Goal: Task Accomplishment & Management: Use online tool/utility

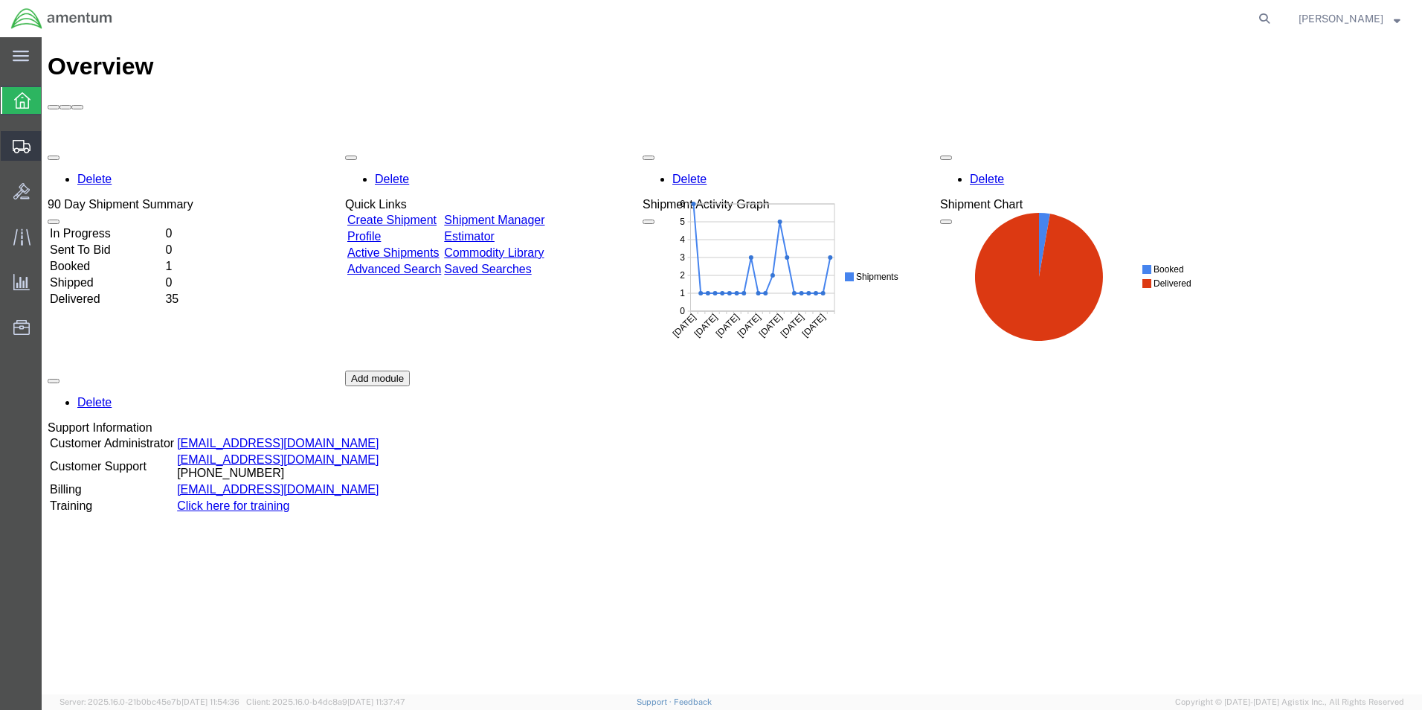
click at [51, 138] on span "Shipments" at bounding box center [46, 146] width 10 height 30
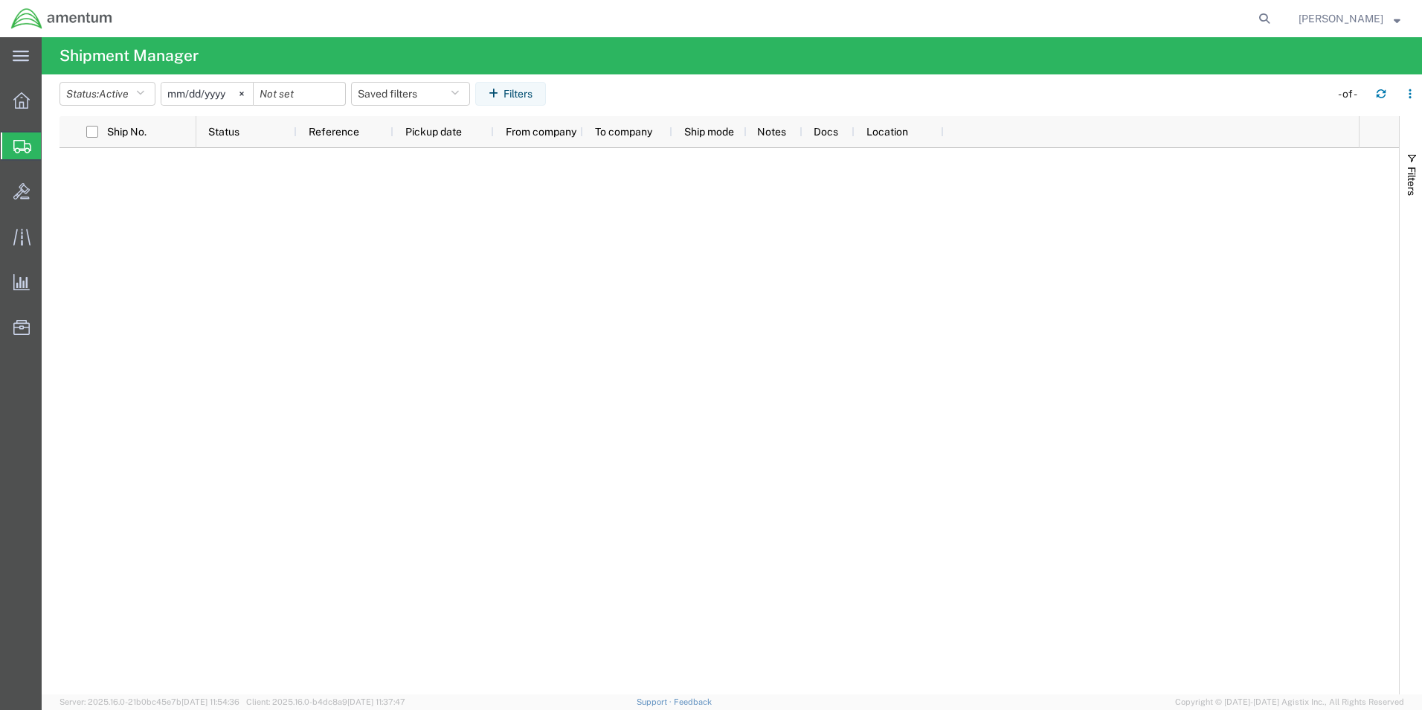
click at [53, 144] on span "Shipments" at bounding box center [47, 146] width 12 height 30
click at [17, 106] on icon at bounding box center [21, 100] width 16 height 16
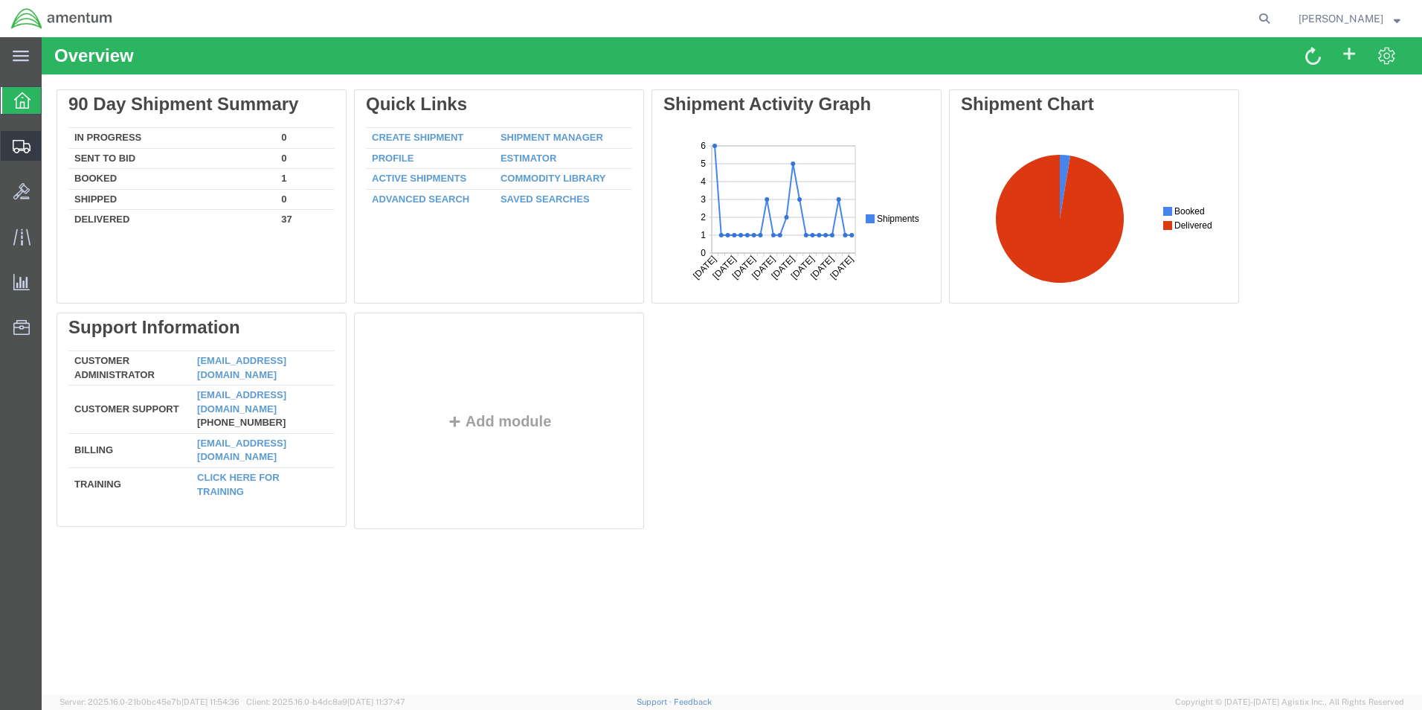
drag, startPoint x: 19, startPoint y: 145, endPoint x: 44, endPoint y: 144, distance: 24.6
click at [20, 145] on icon at bounding box center [22, 146] width 18 height 13
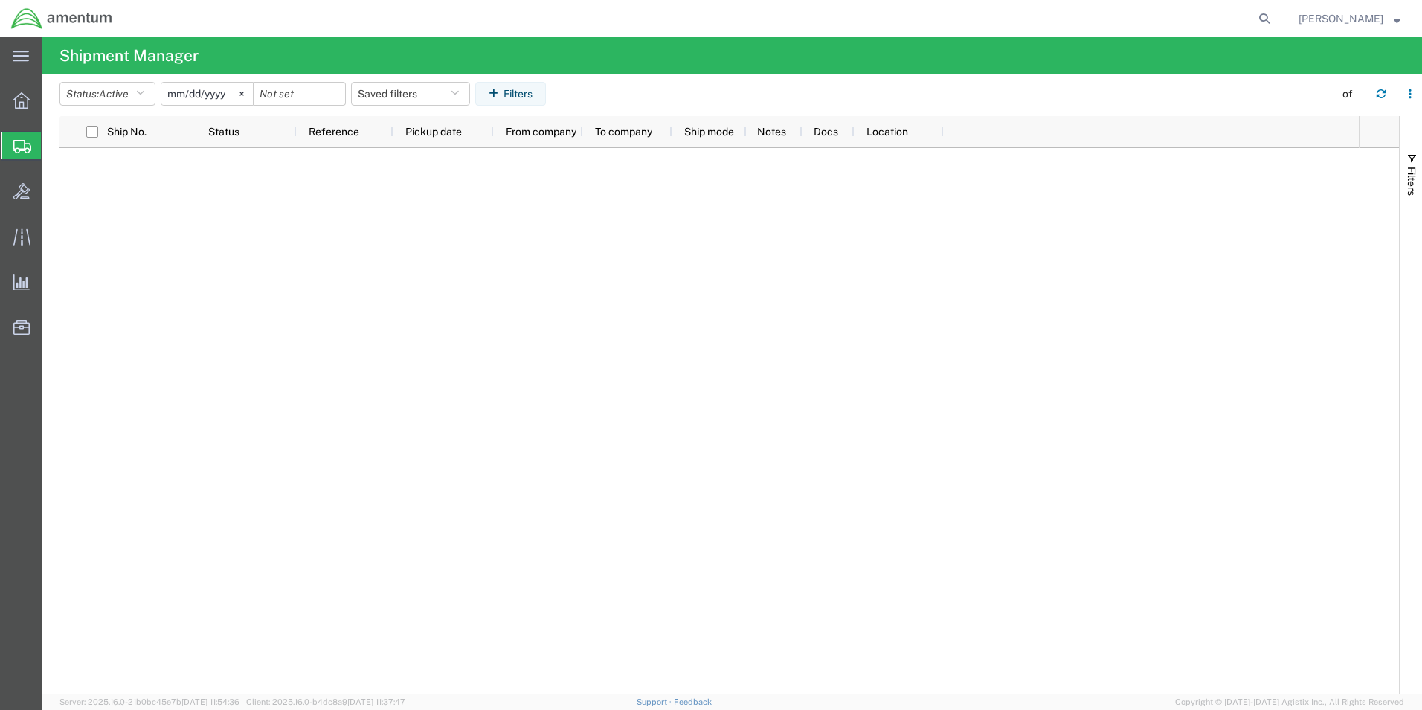
click at [53, 145] on span "Shipments" at bounding box center [47, 146] width 12 height 30
click at [25, 103] on icon at bounding box center [21, 100] width 16 height 16
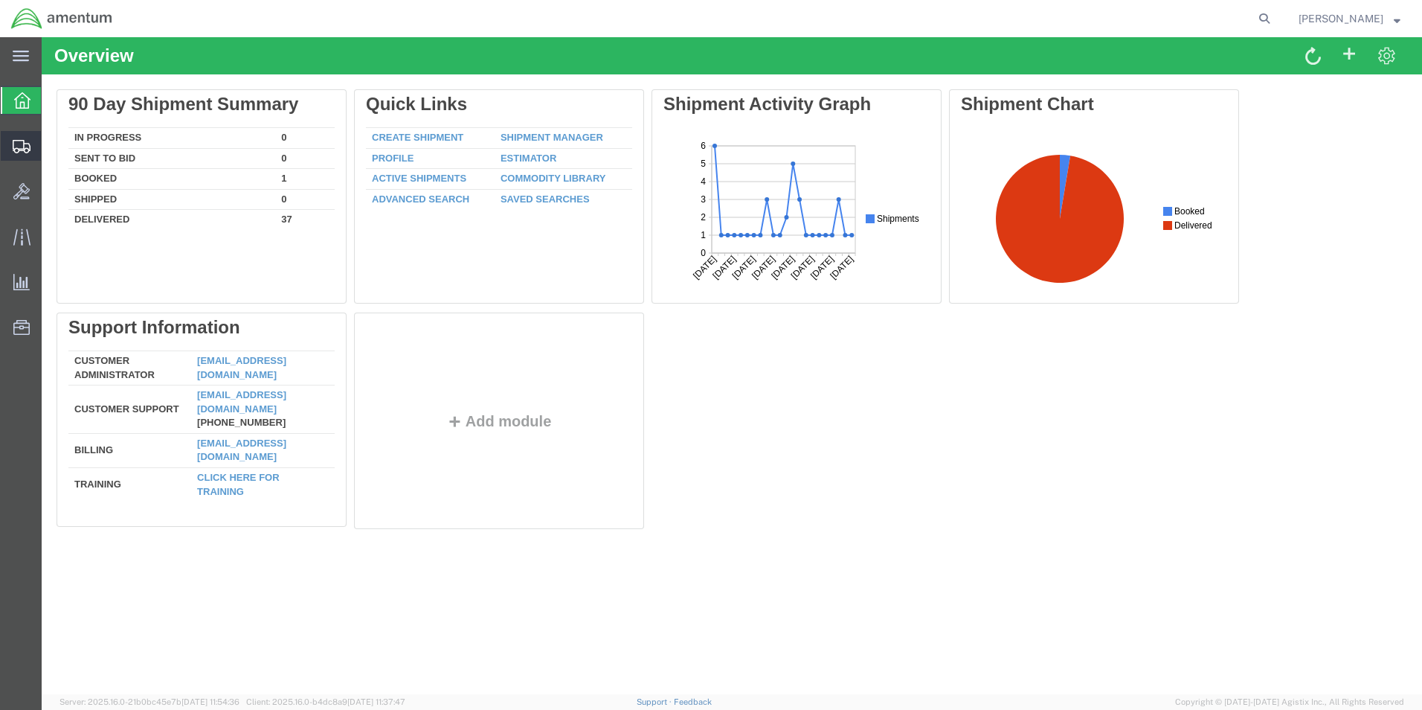
click at [51, 147] on span "Shipments" at bounding box center [46, 146] width 10 height 30
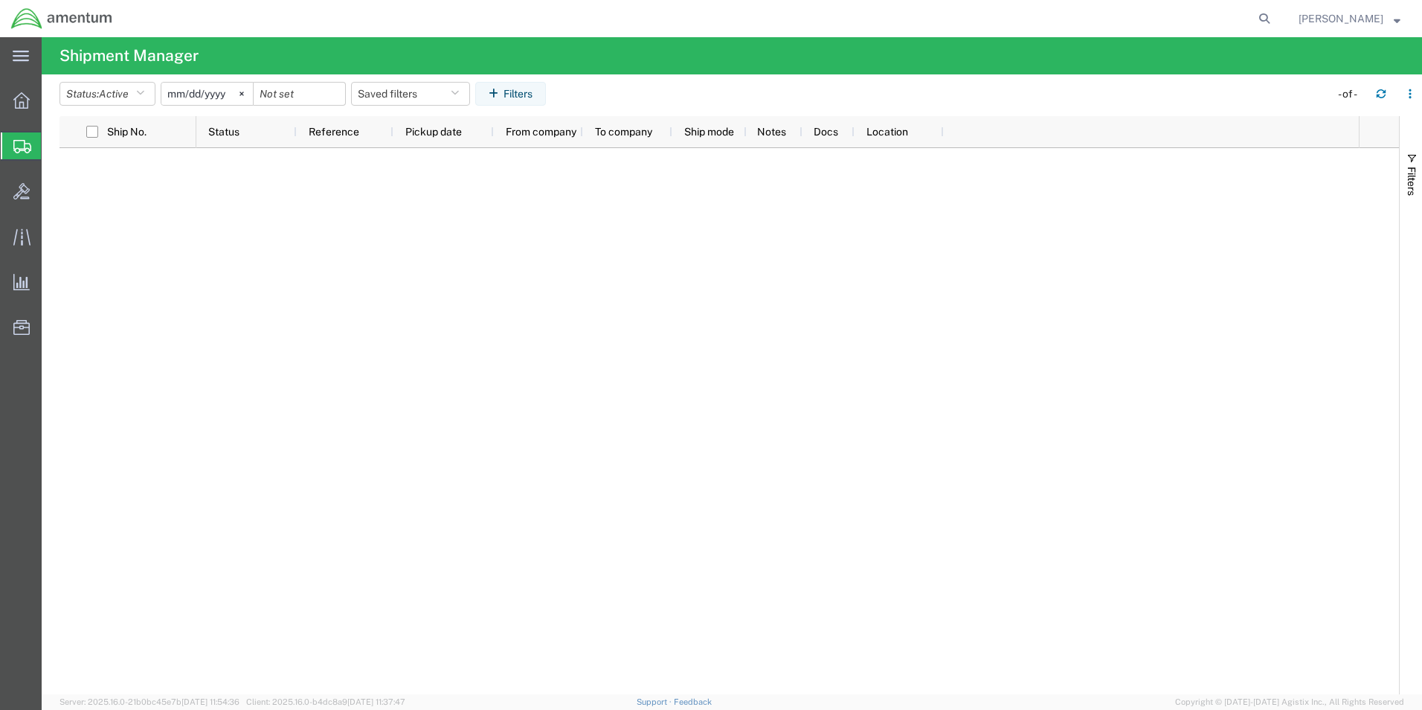
click at [529, 242] on div at bounding box center [777, 421] width 1163 height 546
click at [19, 103] on icon at bounding box center [21, 100] width 16 height 16
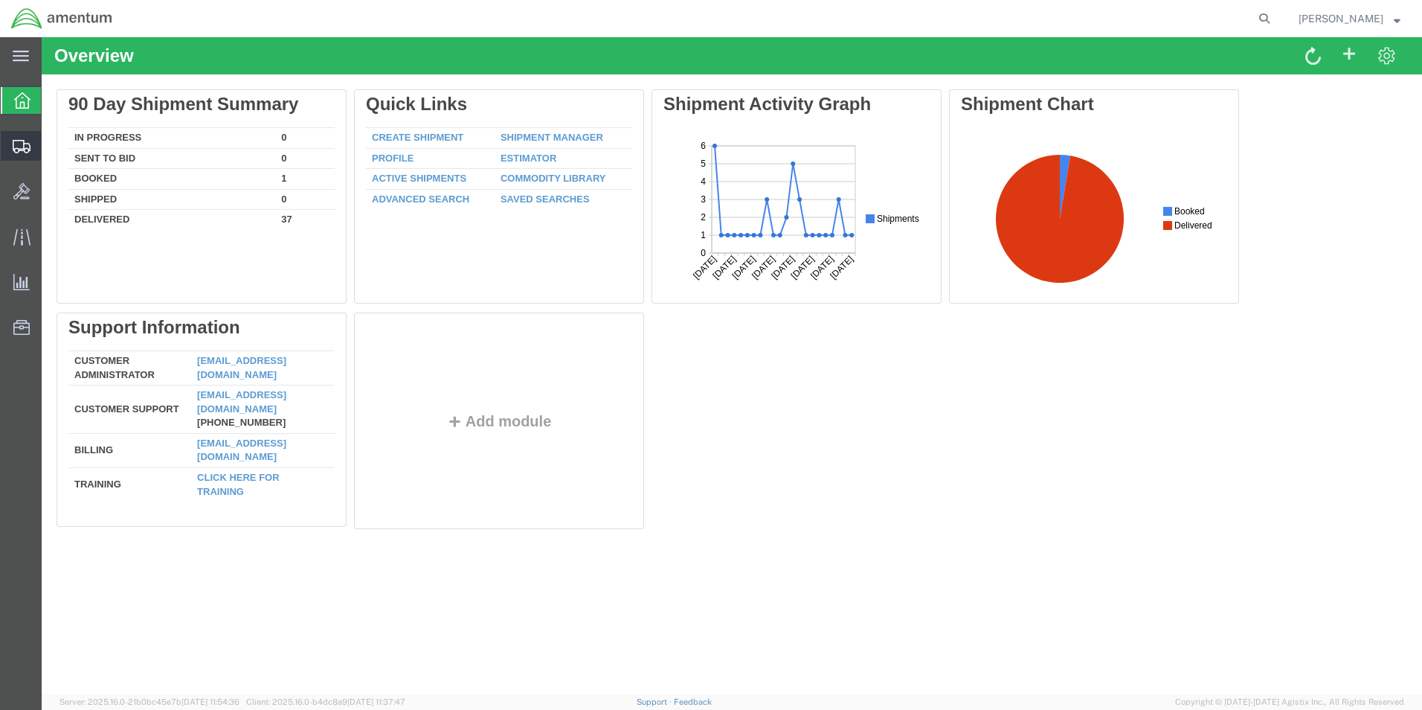
click at [51, 142] on span "Shipments" at bounding box center [46, 146] width 10 height 30
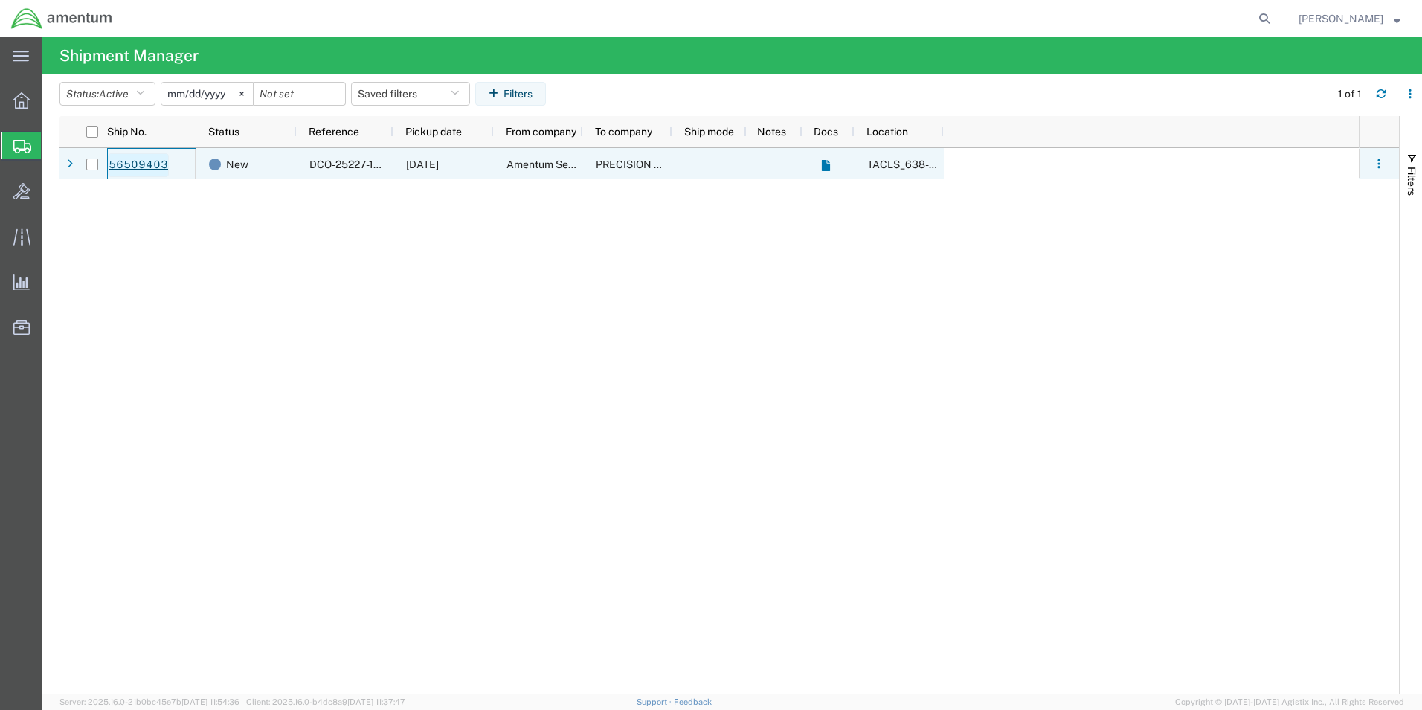
click at [133, 164] on link "56509403" at bounding box center [138, 165] width 61 height 24
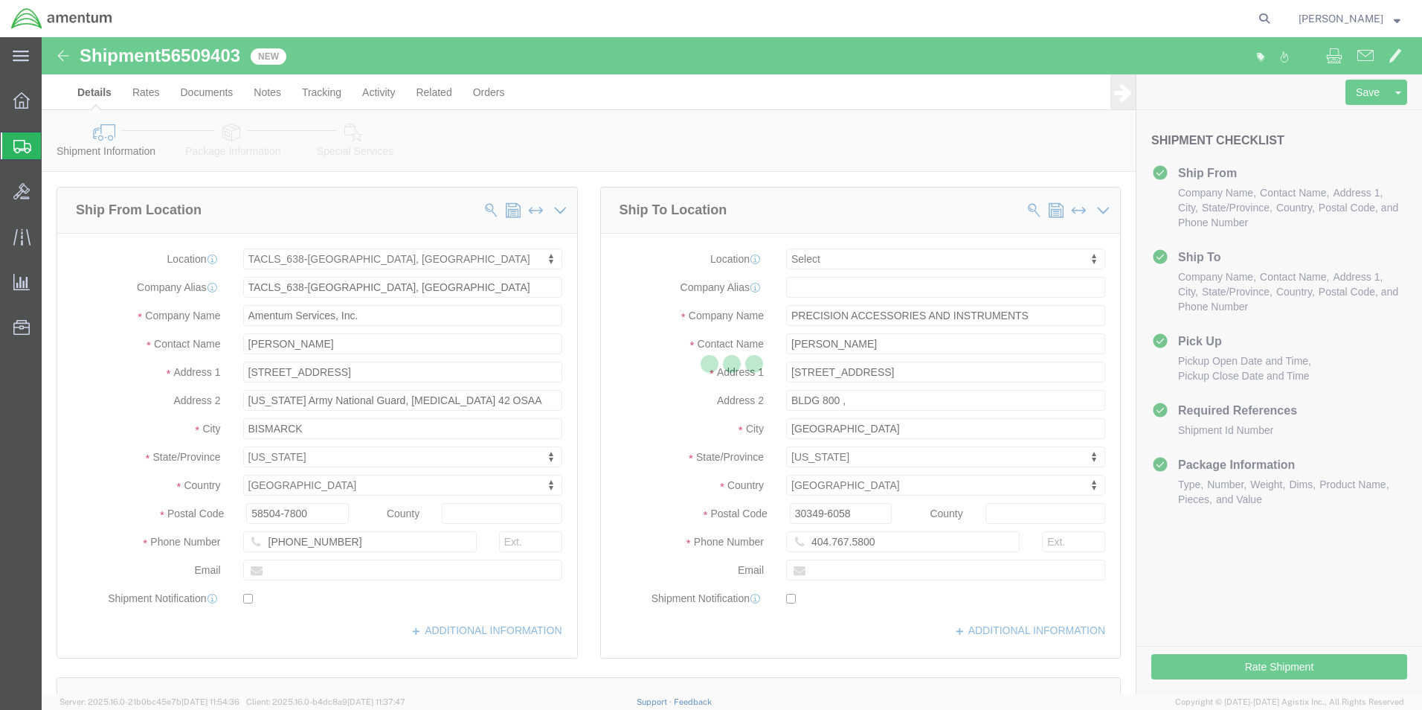
select select "42720"
select select
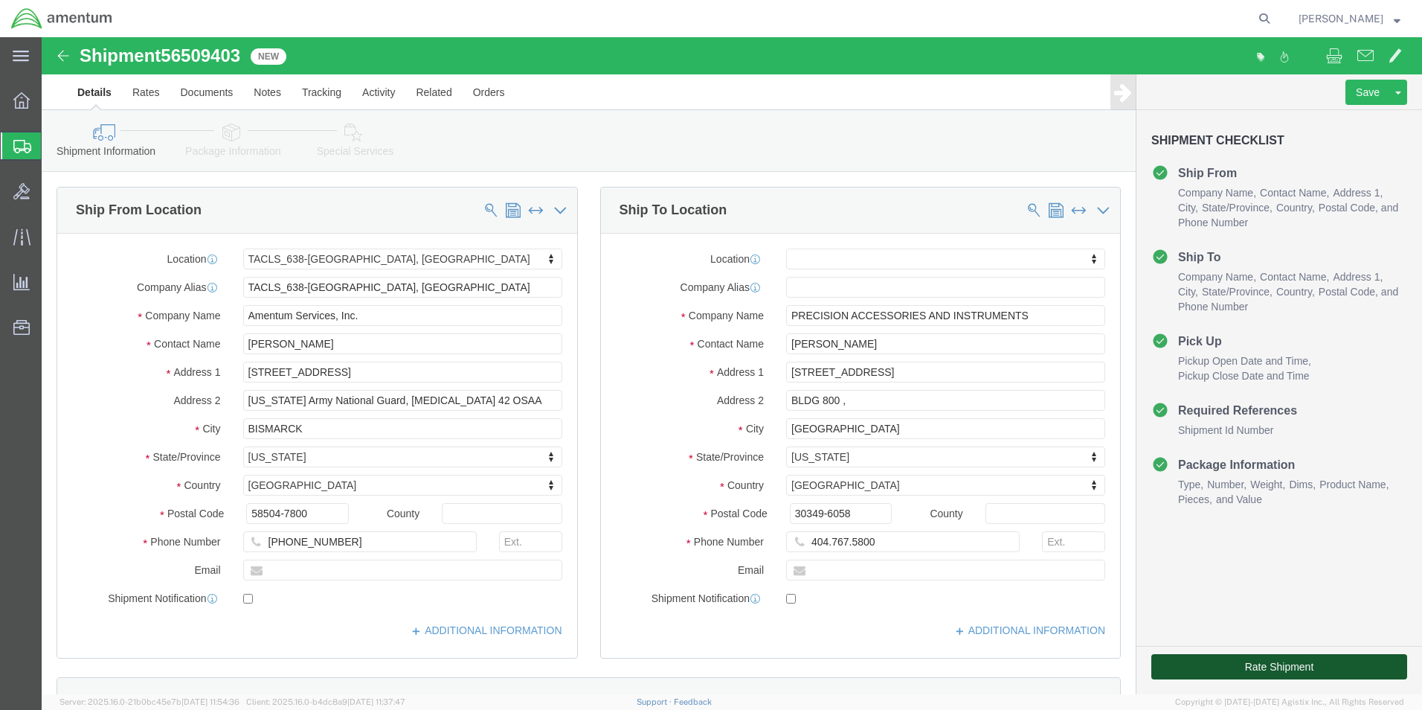
click button "Rate Shipment"
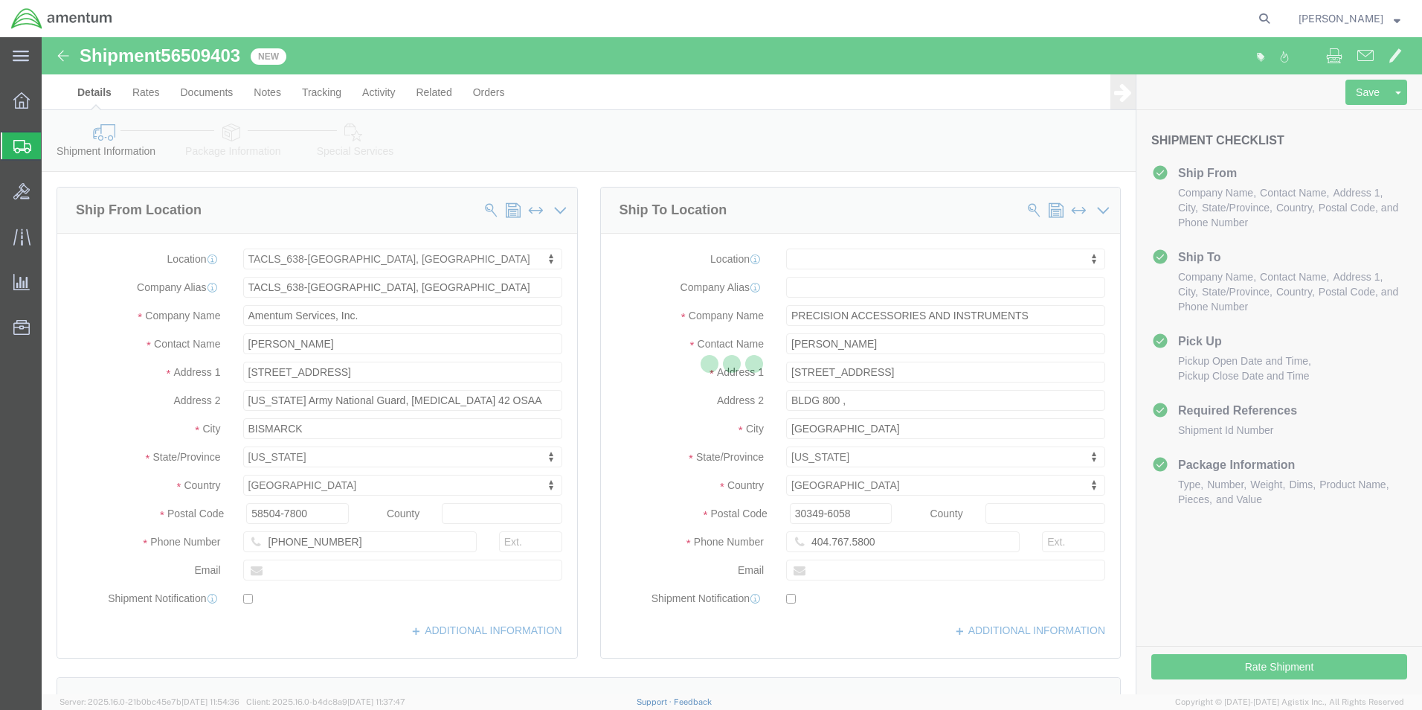
select select "42720"
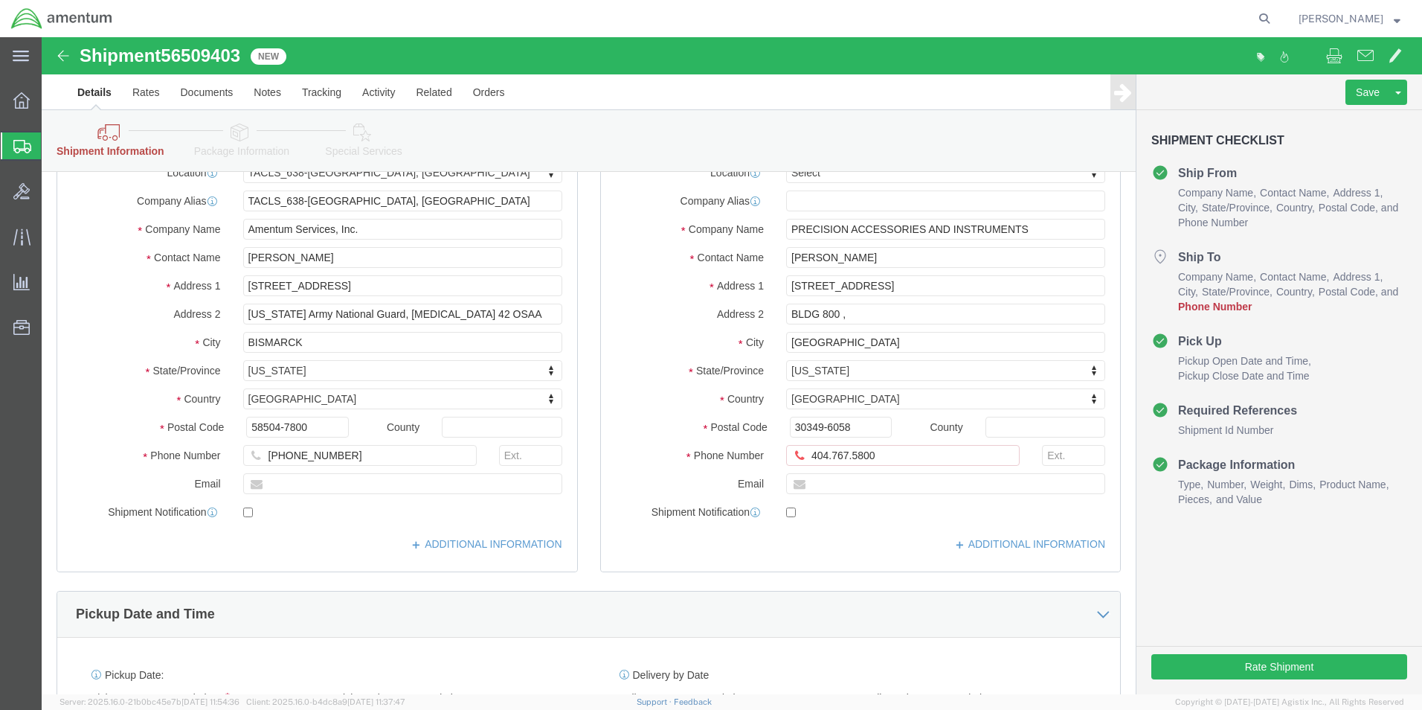
scroll to position [149, 0]
click input "404.767.5800"
click input "404-767.5800"
type input "[PHONE_NUMBER]"
click label
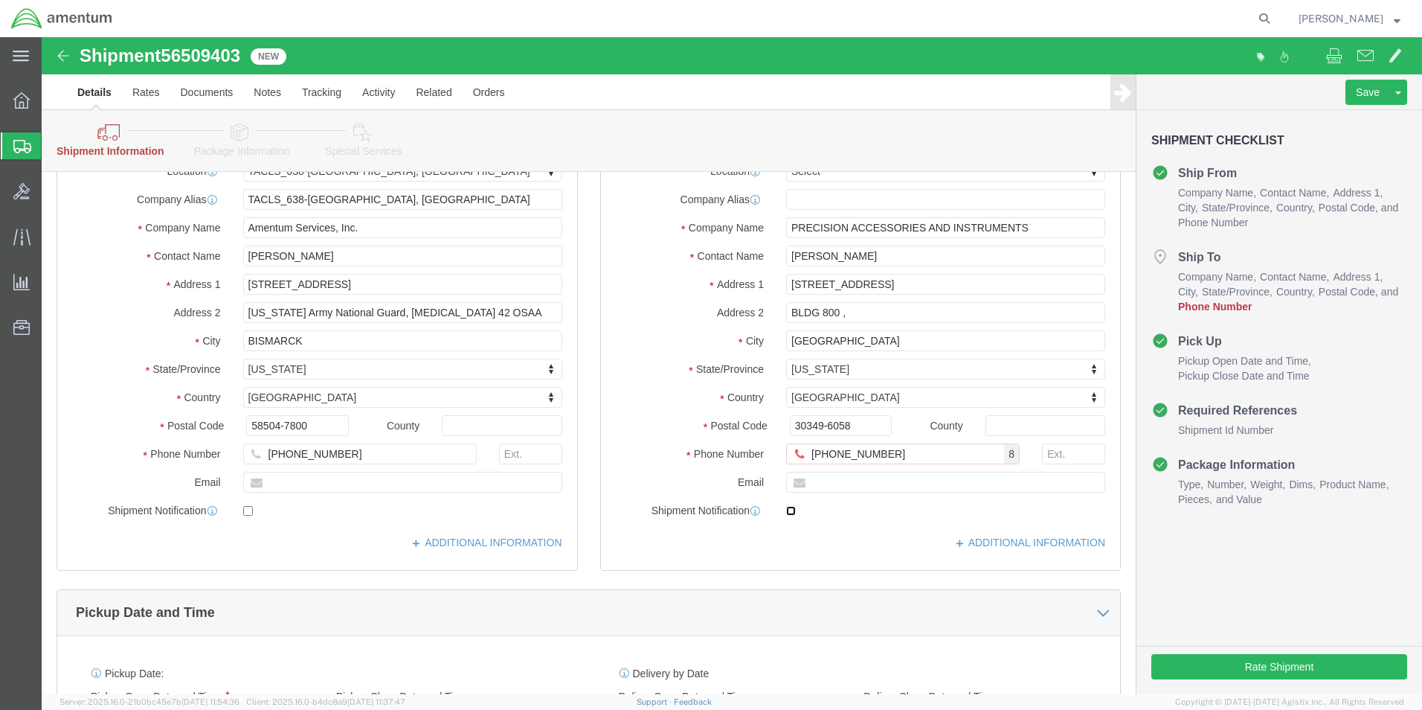
click input "checkbox"
checkbox input "true"
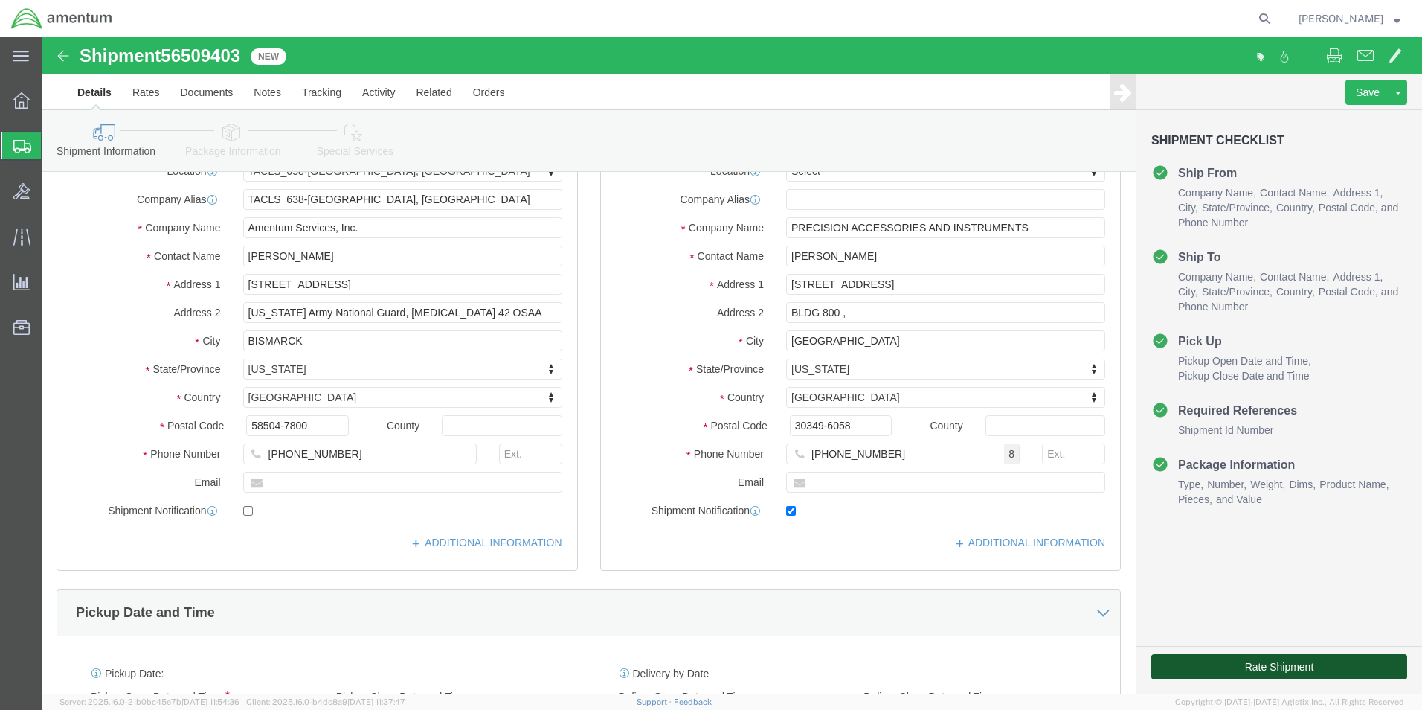
click button "Rate Shipment"
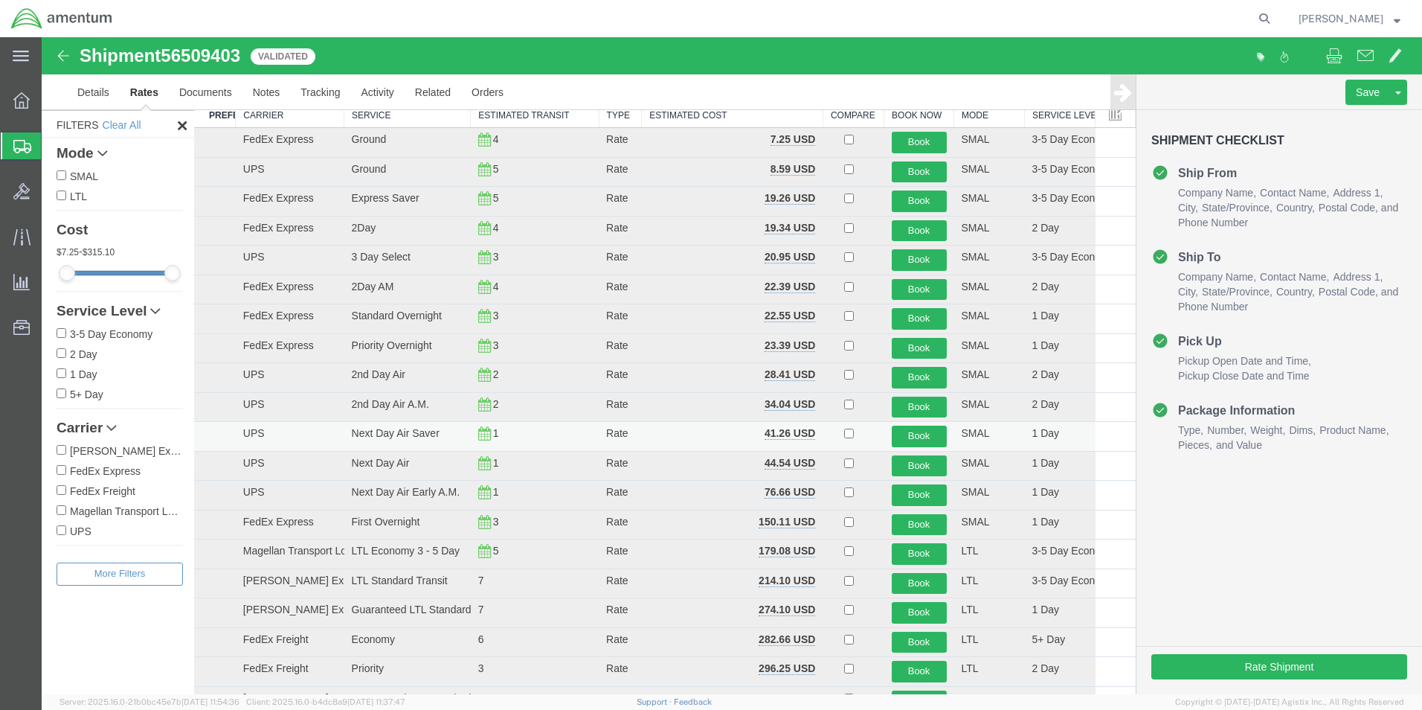
scroll to position [0, 0]
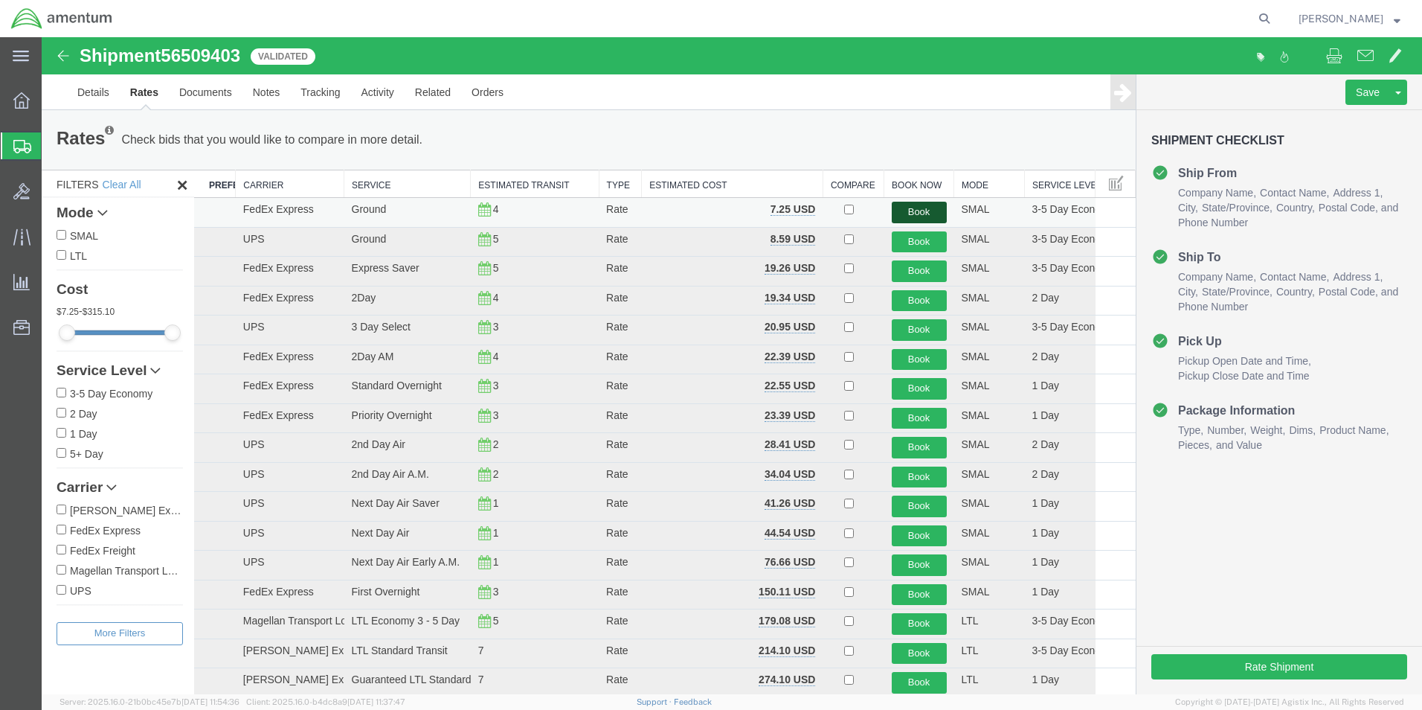
click at [909, 213] on button "Book" at bounding box center [919, 213] width 55 height 22
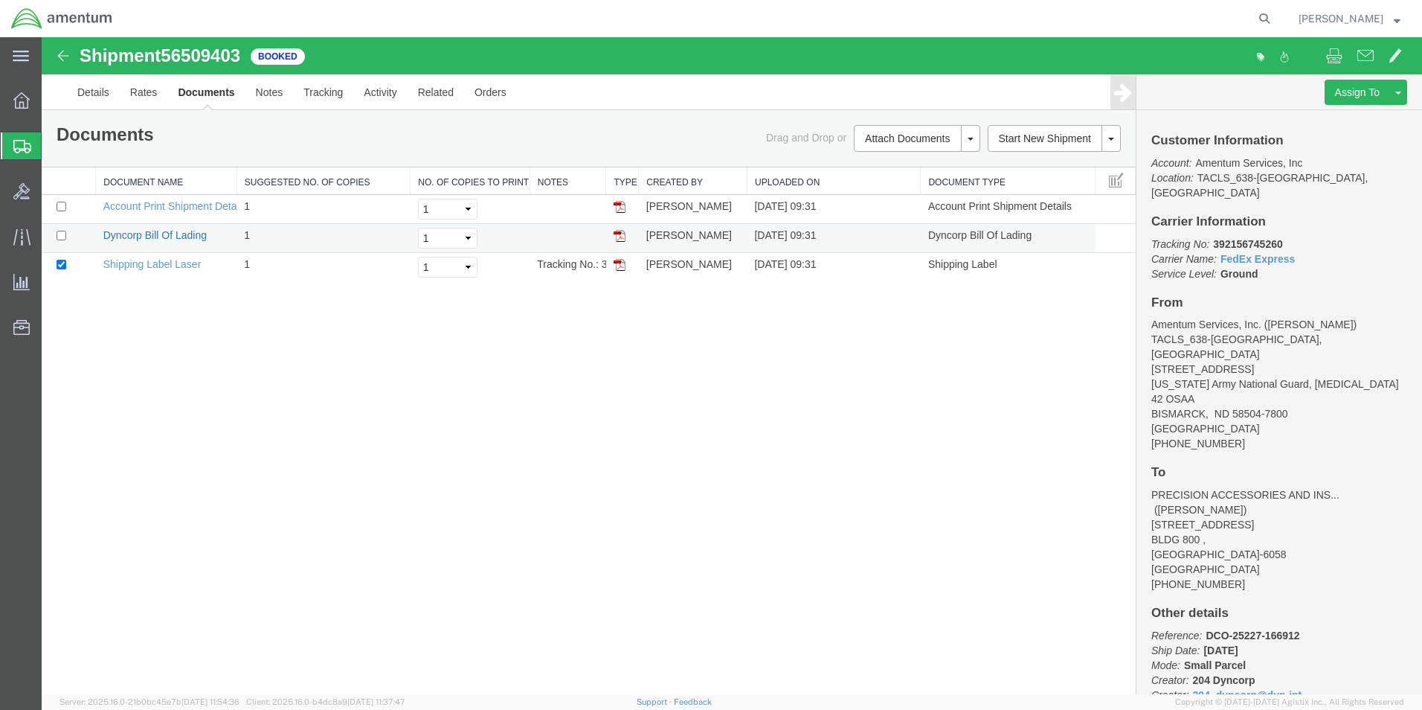
click at [144, 237] on link "Dyncorp Bill Of Lading" at bounding box center [154, 235] width 103 height 12
click at [182, 265] on link "Shipping Label Laser" at bounding box center [152, 264] width 98 height 12
drag, startPoint x: 19, startPoint y: 107, endPoint x: 23, endPoint y: 100, distance: 7.7
click at [19, 106] on icon at bounding box center [21, 100] width 16 height 16
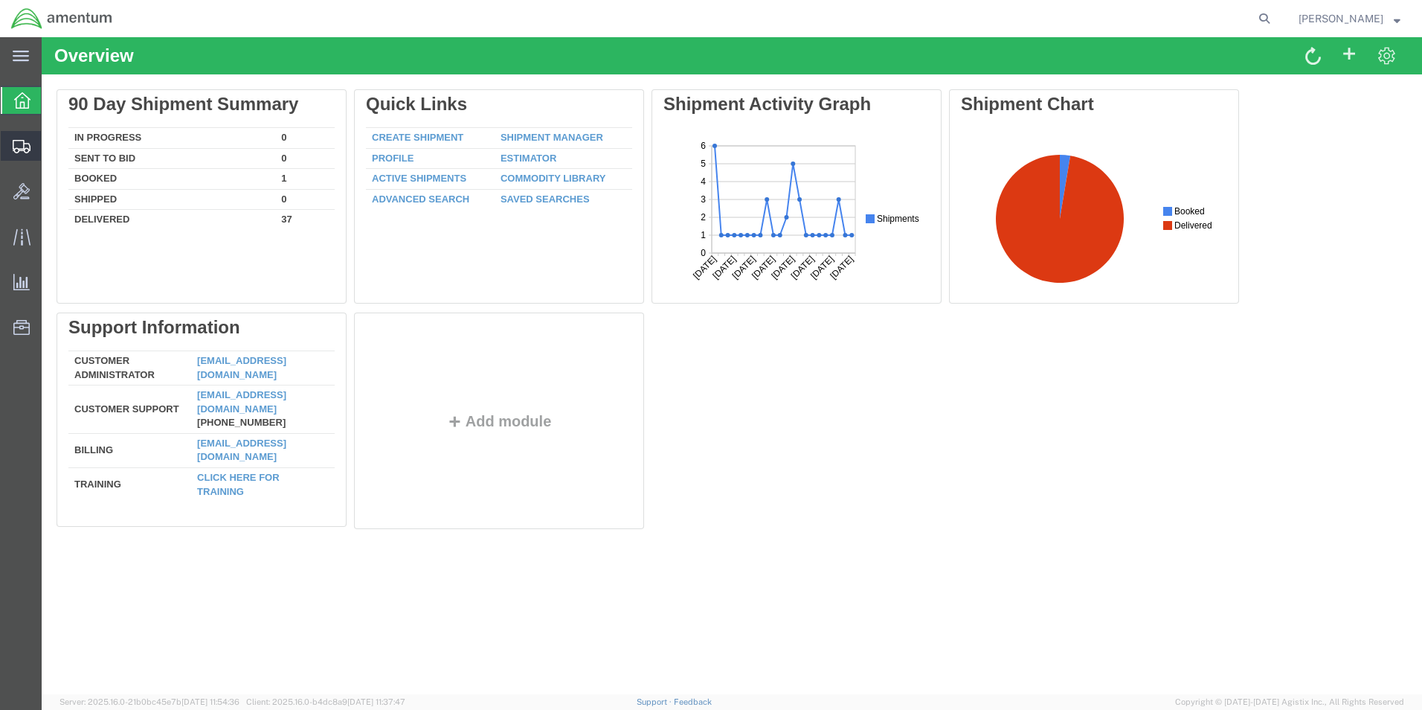
click at [51, 144] on span "Shipments" at bounding box center [46, 146] width 10 height 30
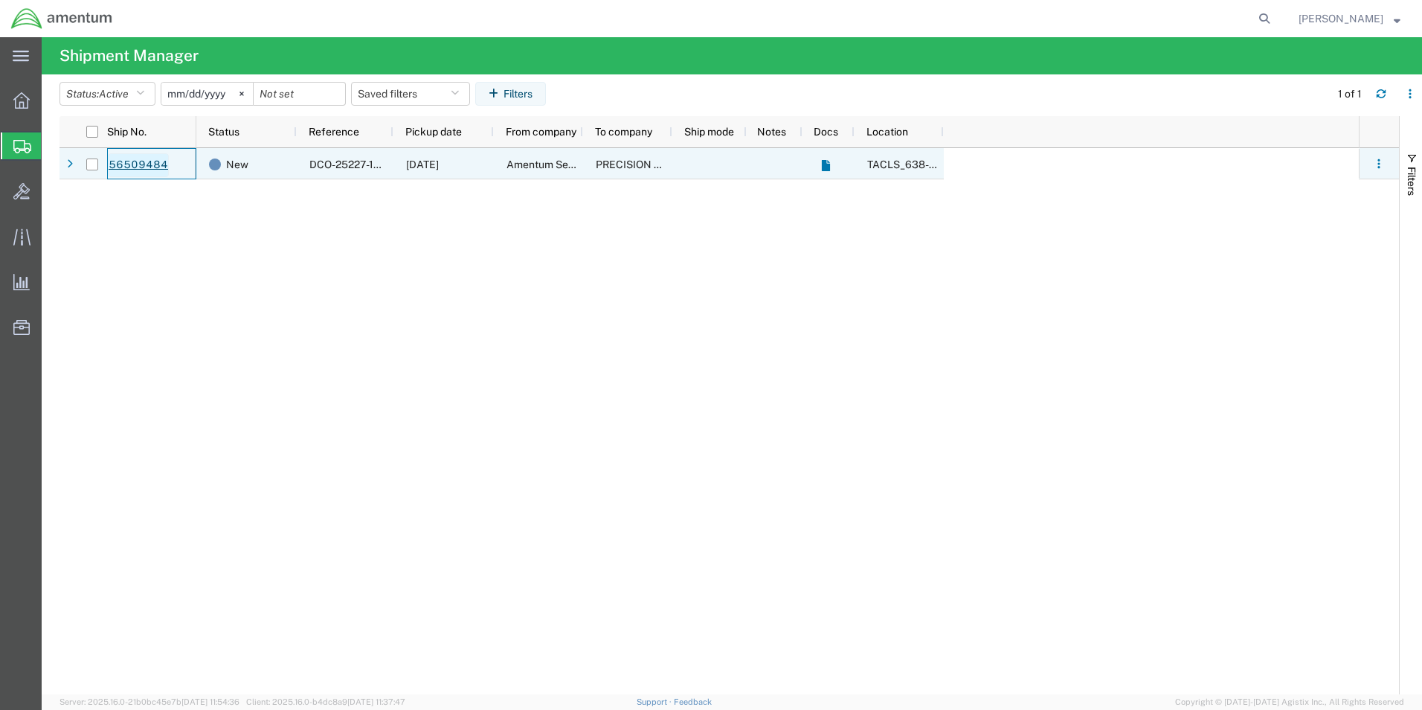
click at [136, 164] on link "56509484" at bounding box center [138, 165] width 61 height 24
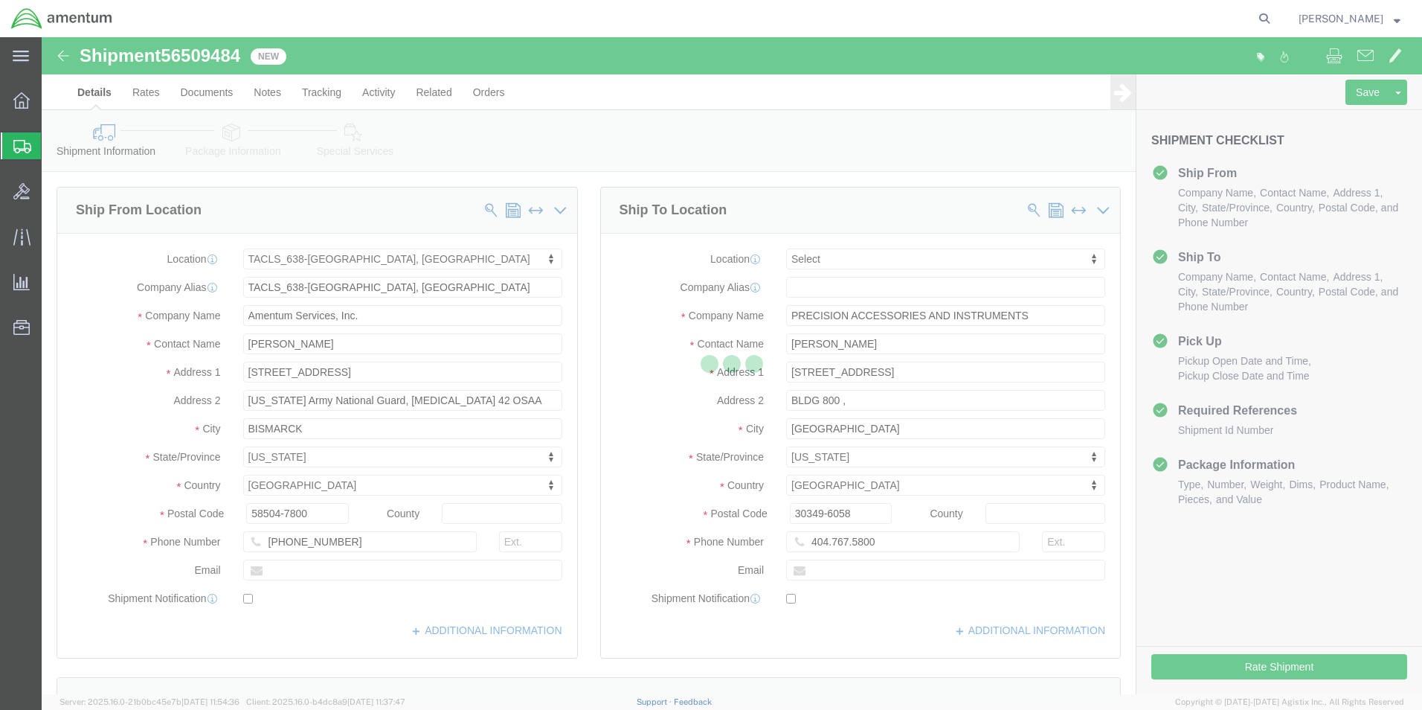
select select "42720"
select select
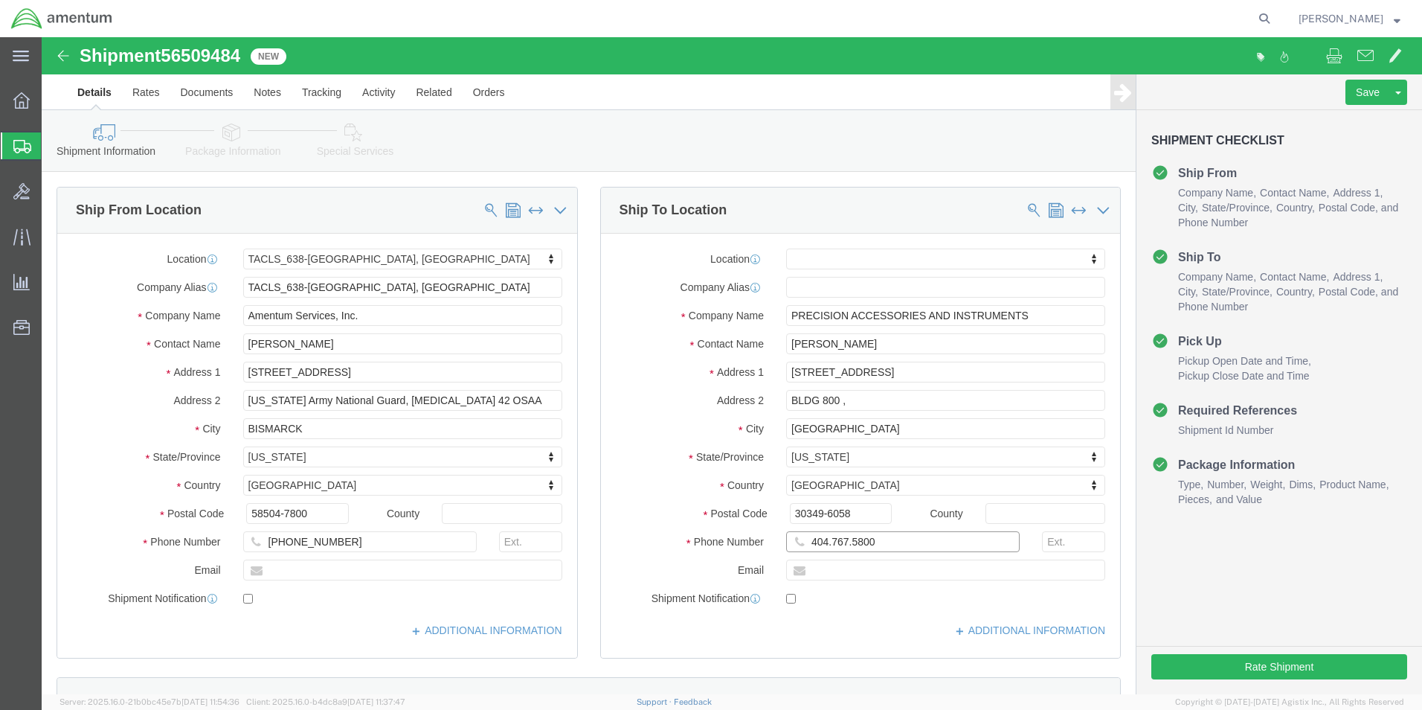
click input "404.767.5800"
click input "404-767.5800"
type input "[PHONE_NUMBER]"
click input "text"
click label
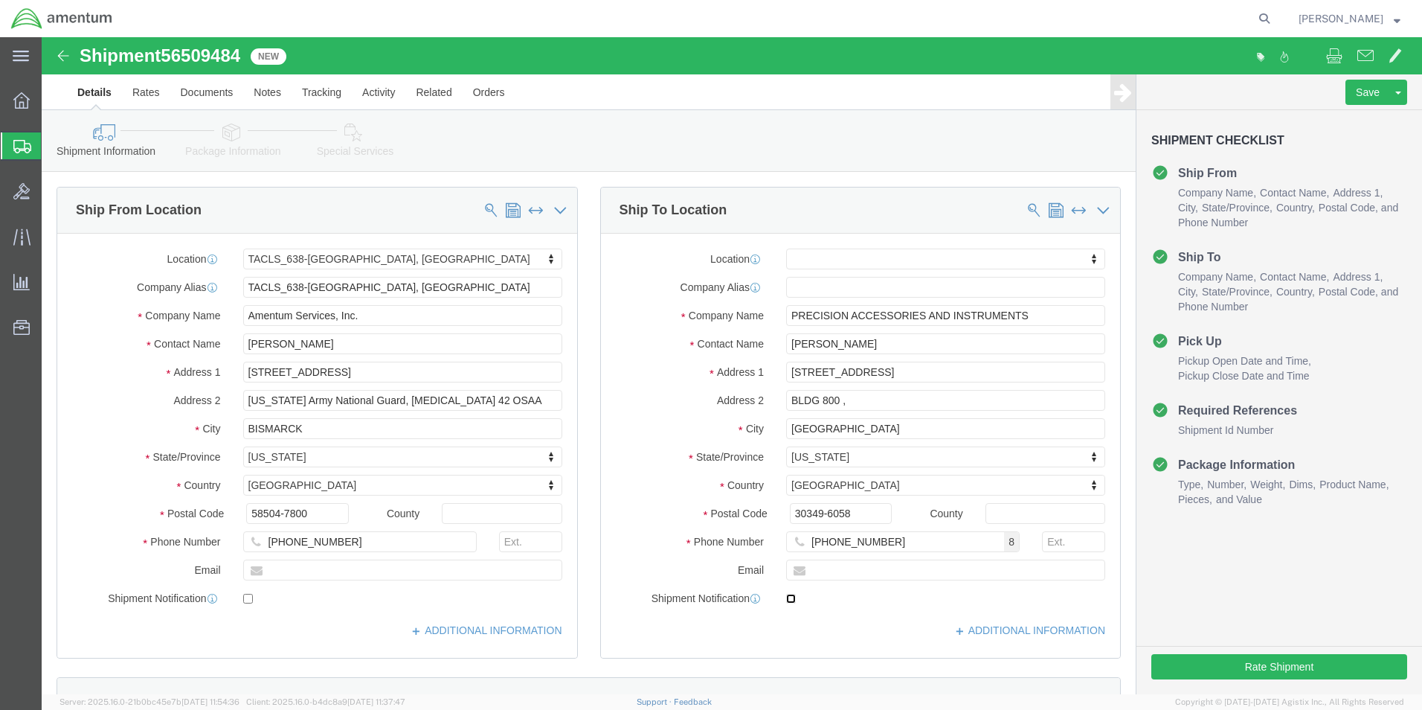
click input "checkbox"
checkbox input "true"
click button "Rate Shipment"
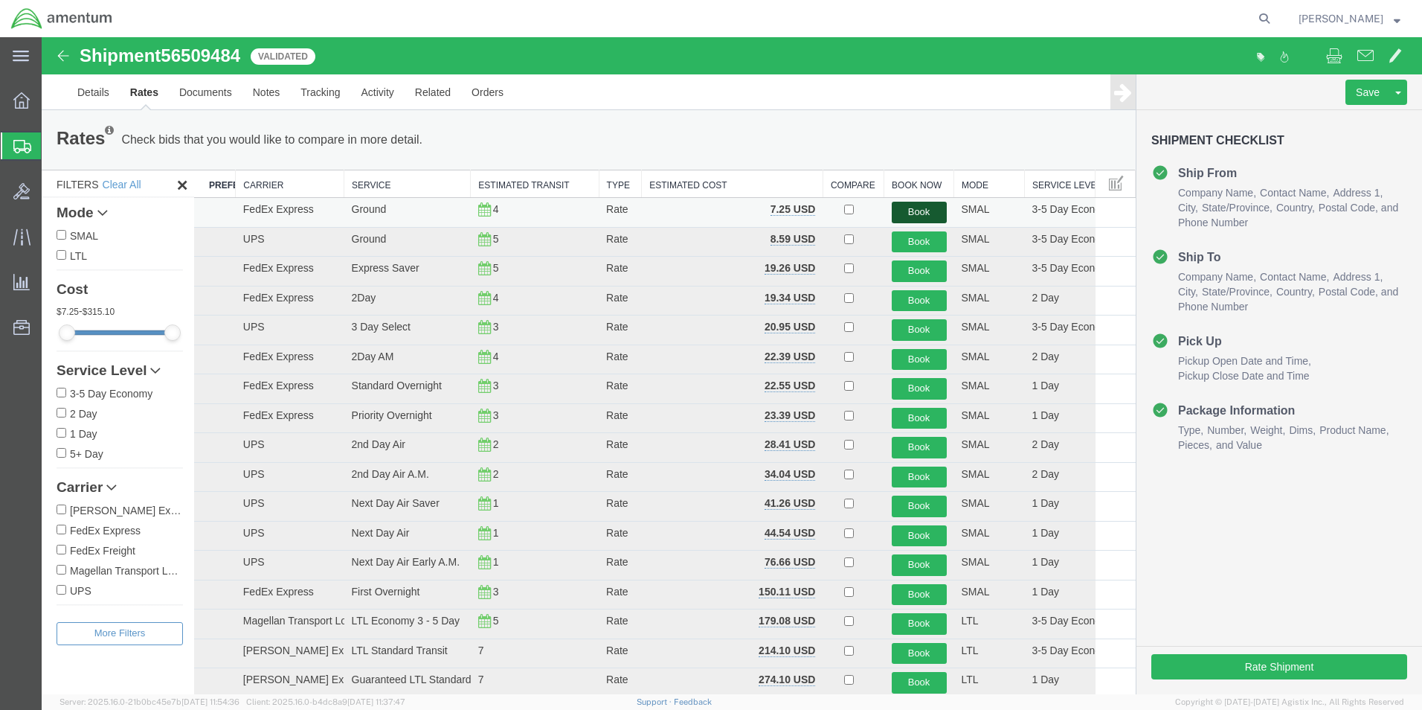
click at [917, 211] on button "Book" at bounding box center [919, 213] width 55 height 22
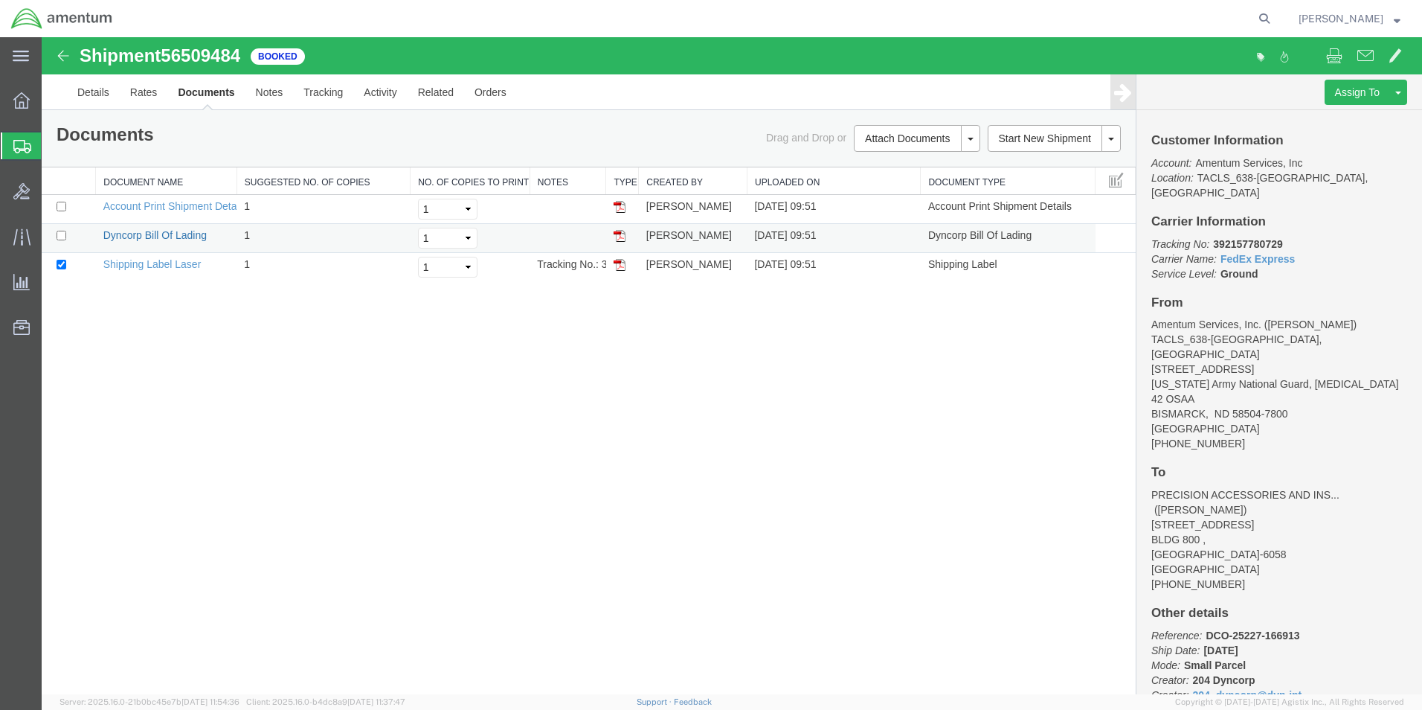
click at [161, 236] on link "Dyncorp Bill Of Lading" at bounding box center [154, 235] width 103 height 12
click at [121, 266] on link "Shipping Label Laser" at bounding box center [152, 264] width 98 height 12
click at [19, 102] on icon at bounding box center [21, 100] width 16 height 16
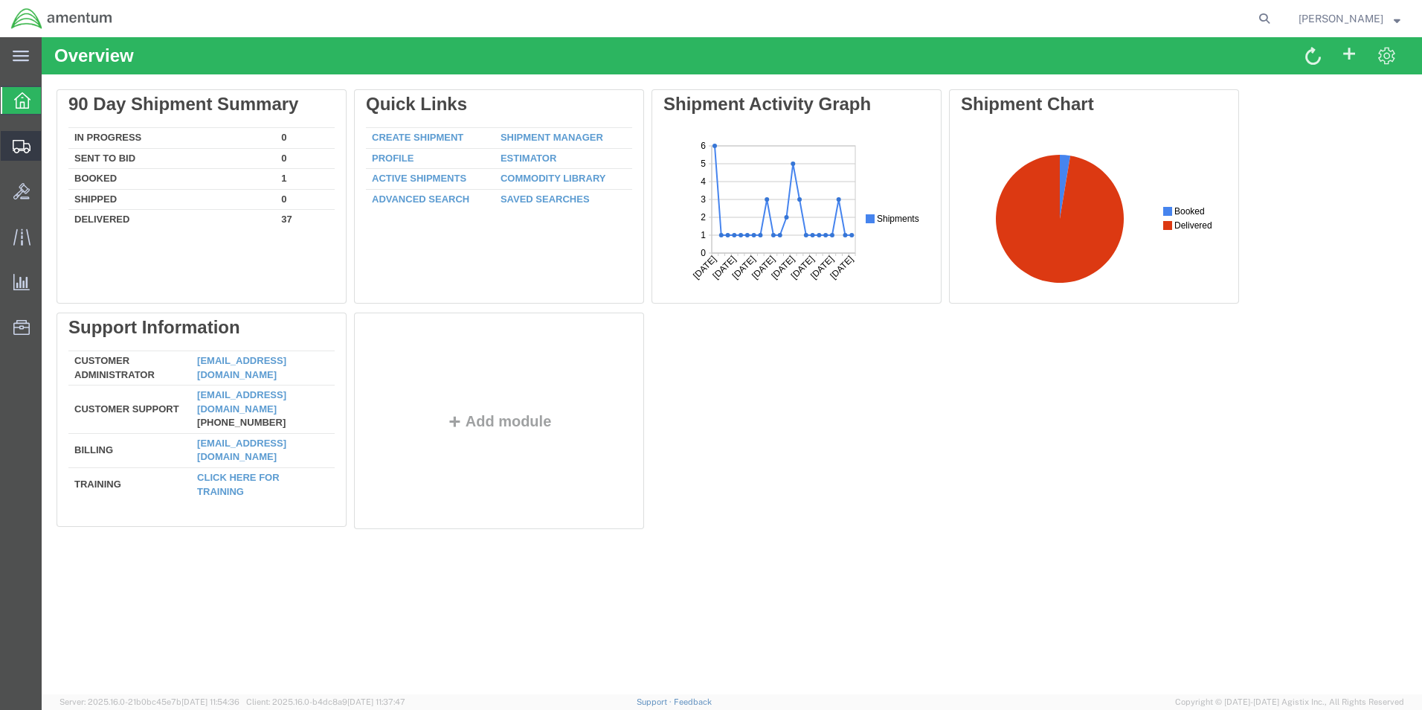
click at [51, 148] on span "Shipments" at bounding box center [46, 146] width 10 height 30
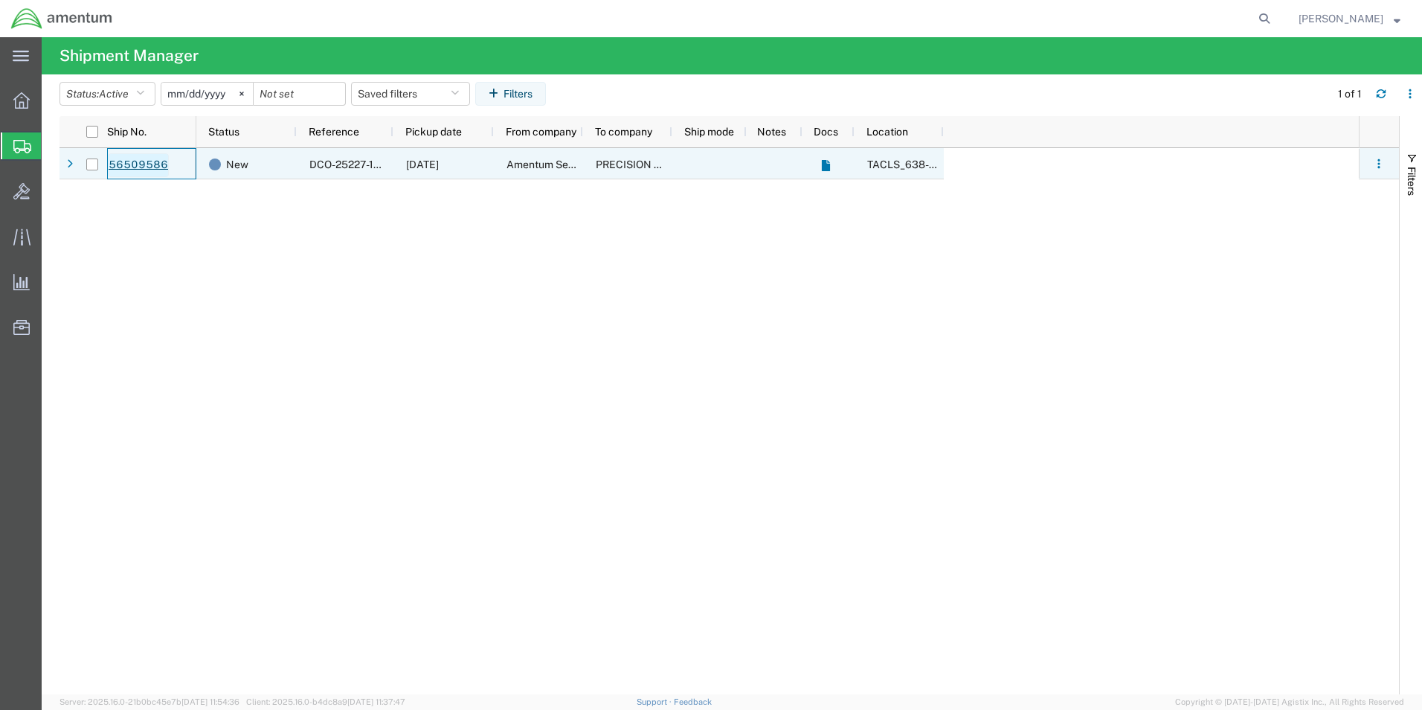
click at [135, 167] on link "56509586" at bounding box center [138, 165] width 61 height 24
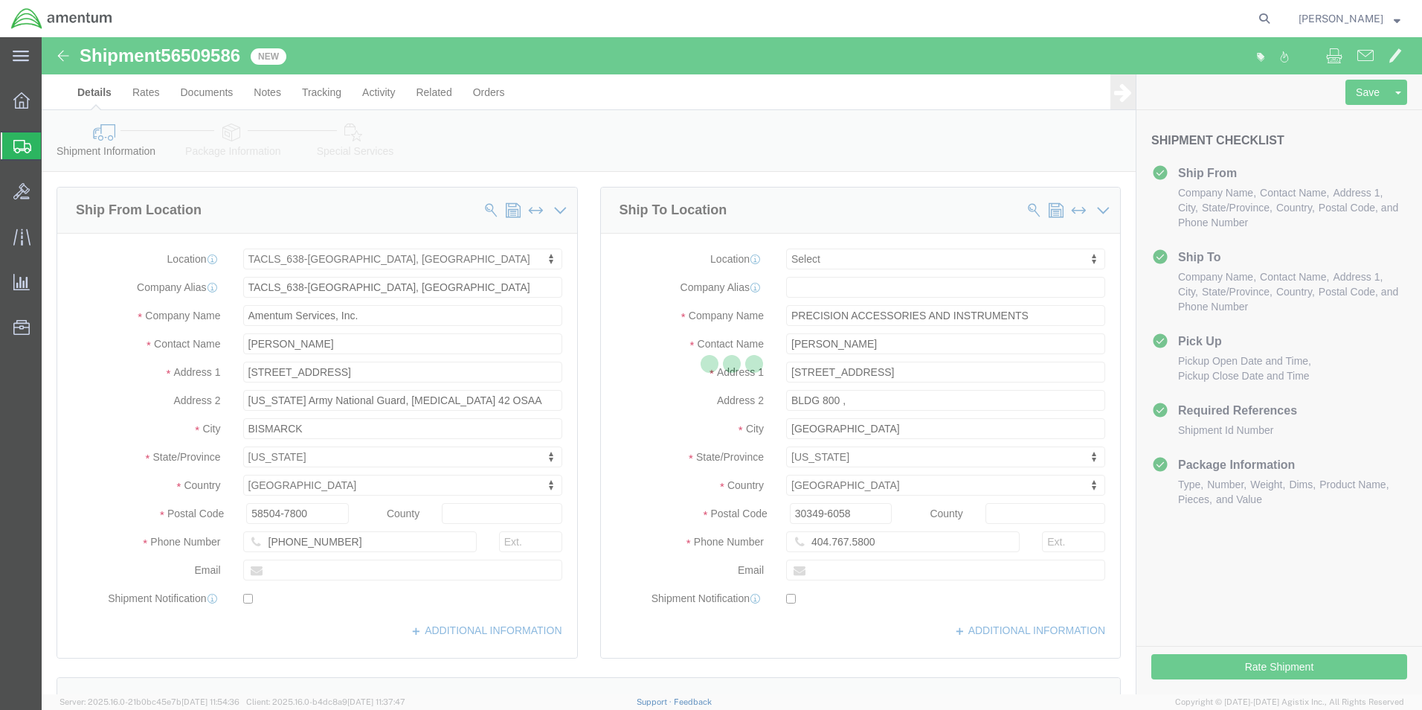
select select "42720"
select select
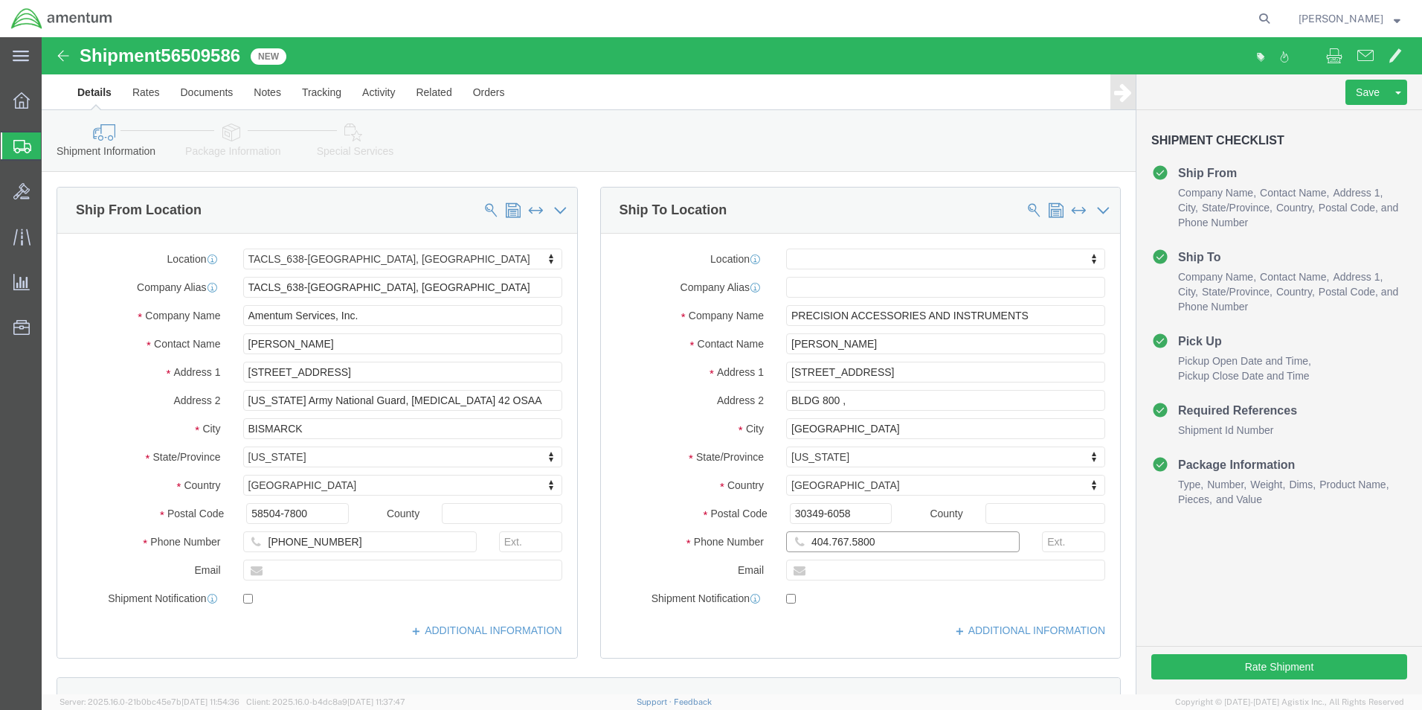
click input "404.767.5800"
click input "404-767.5800"
type input "[PHONE_NUMBER]"
click div "Location My Profile Location [PHONE_NUMBER] [PHONE_NUMBER] [PHONE_NUMBER] [PHON…"
click button "Rate Shipment"
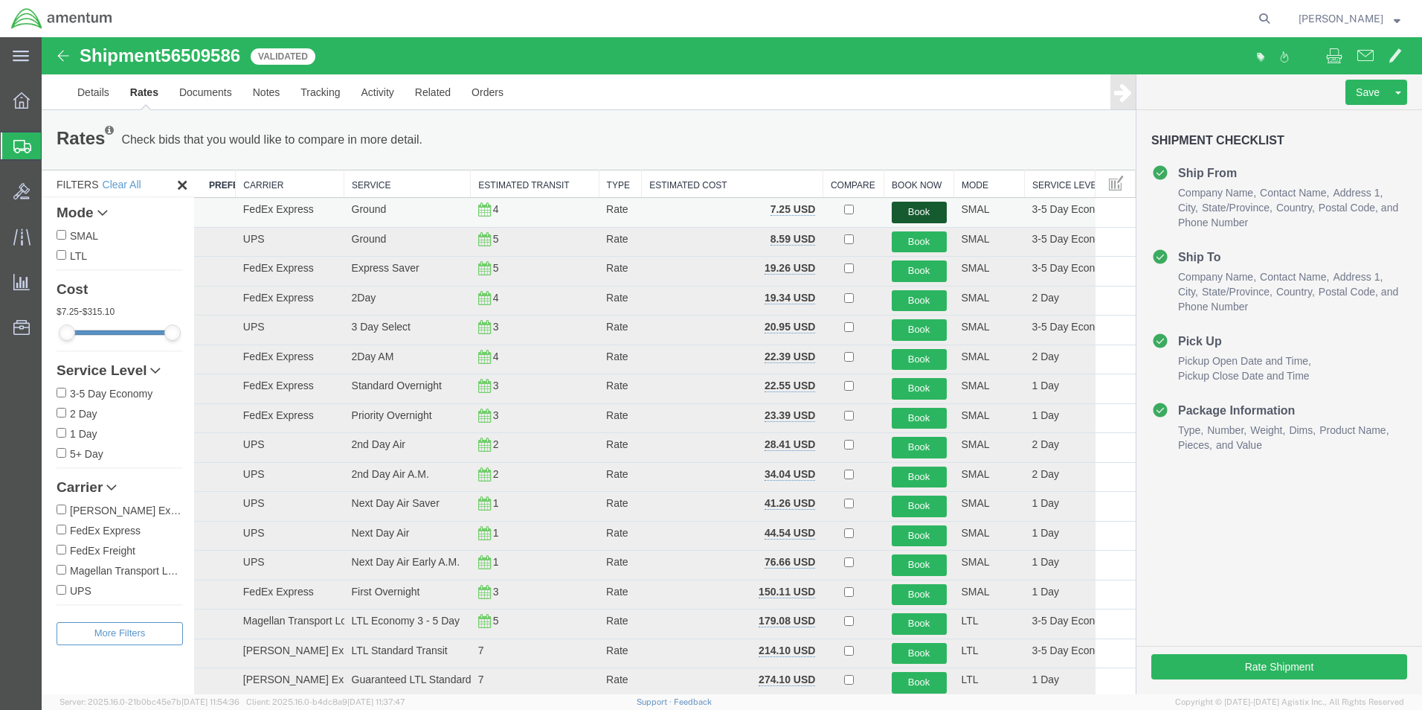
click at [903, 208] on button "Book" at bounding box center [919, 213] width 55 height 22
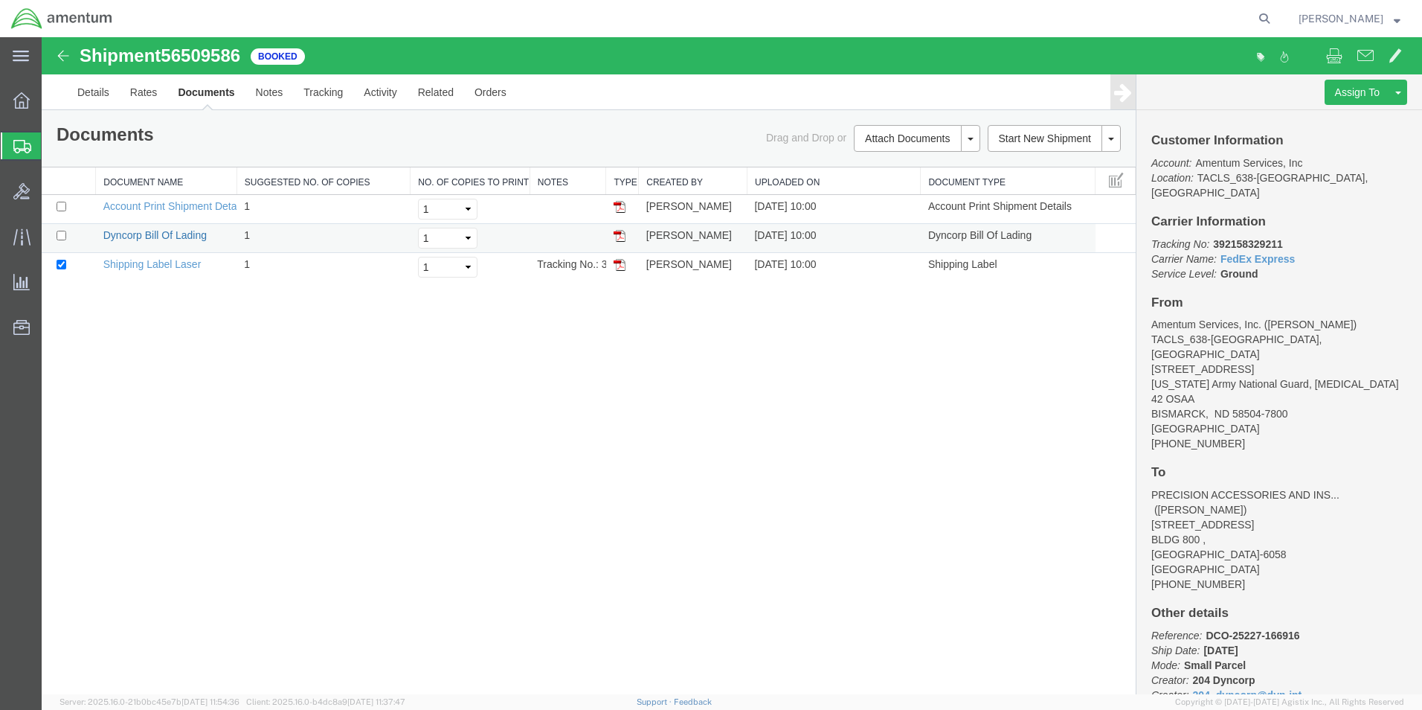
click at [132, 231] on link "Dyncorp Bill Of Lading" at bounding box center [154, 235] width 103 height 12
click at [185, 271] on td "Shipping Label Laser" at bounding box center [166, 267] width 141 height 29
click at [185, 265] on link "Shipping Label Laser" at bounding box center [152, 264] width 98 height 12
click at [30, 103] on div at bounding box center [22, 101] width 42 height 30
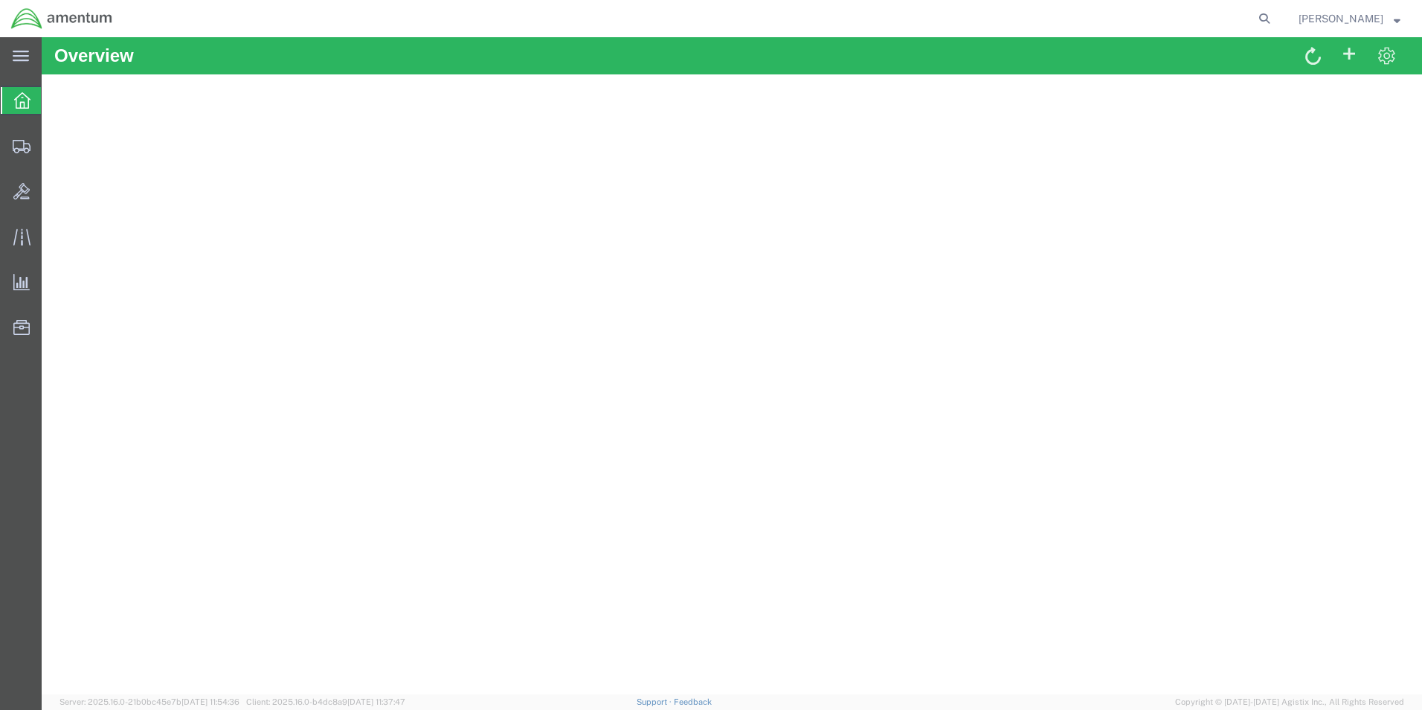
click at [22, 103] on icon at bounding box center [22, 100] width 16 height 16
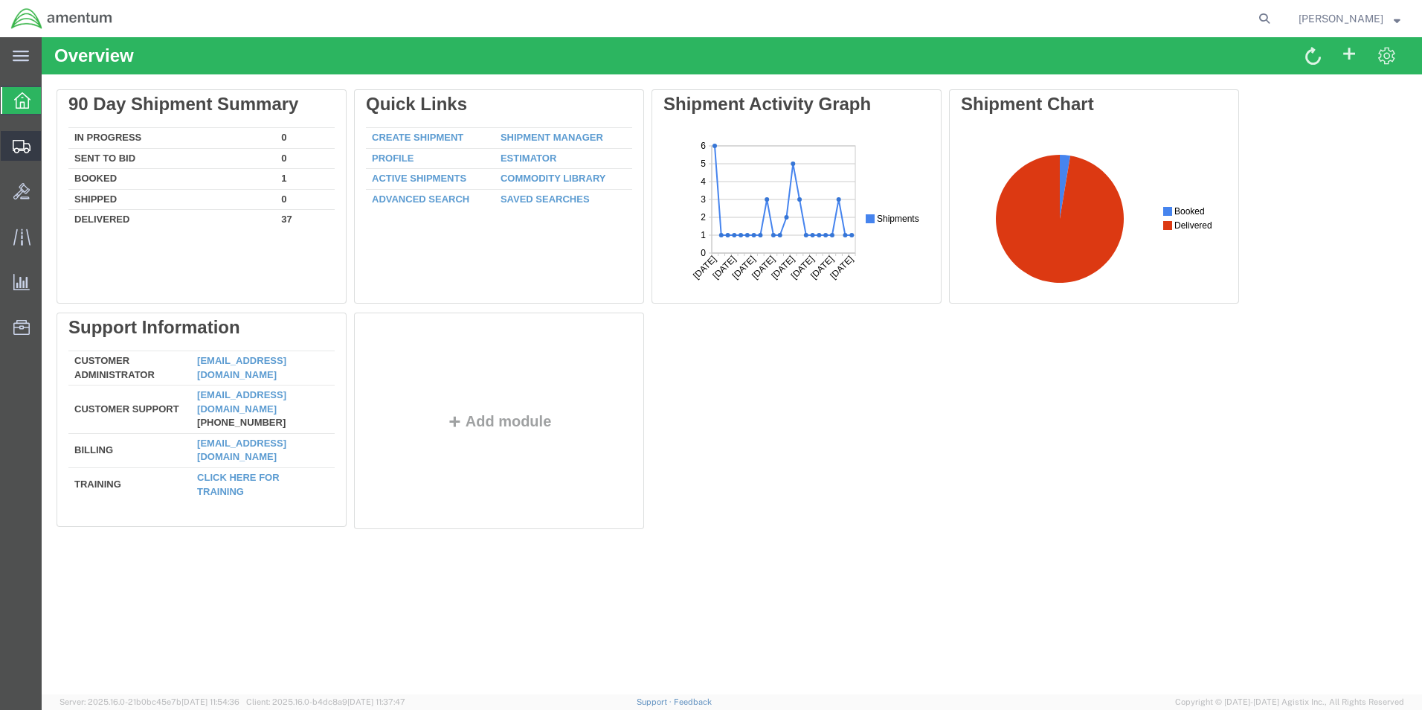
click at [18, 140] on icon at bounding box center [22, 146] width 18 height 13
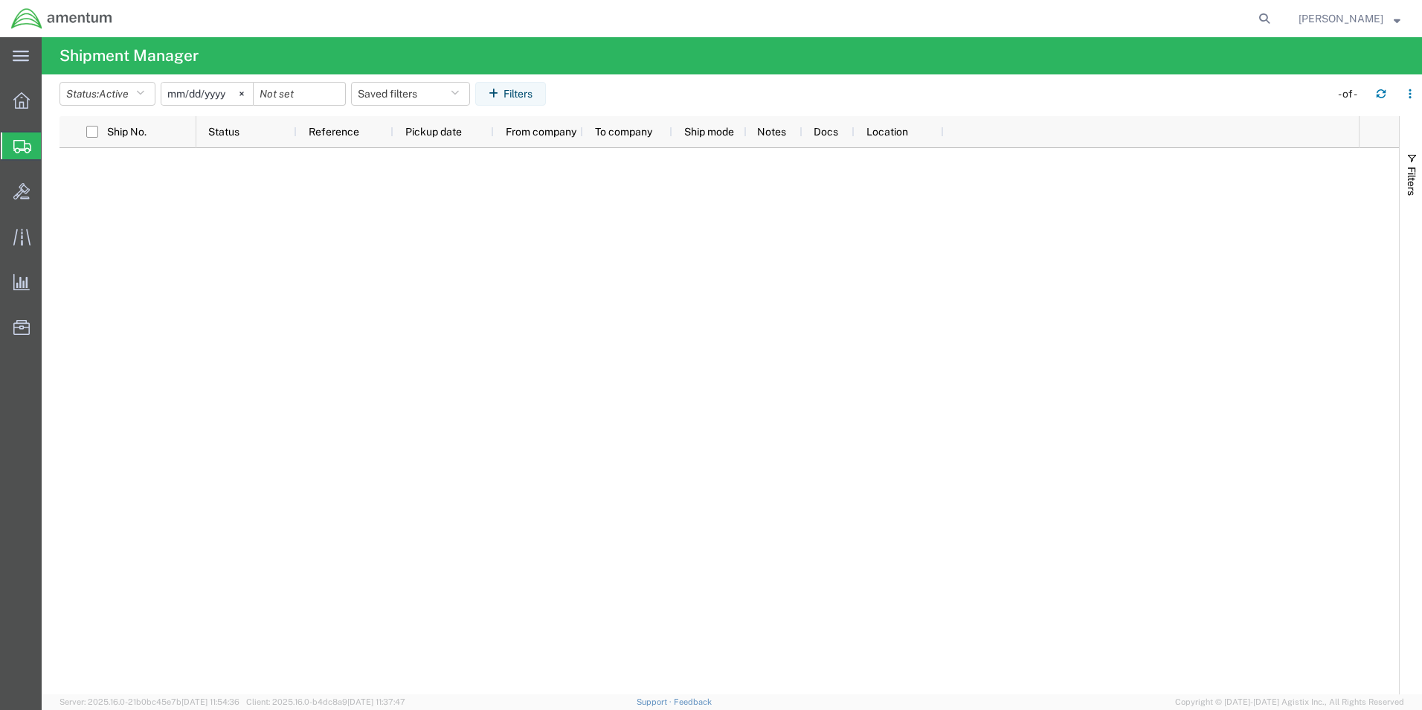
click at [53, 143] on span "Shipments" at bounding box center [47, 146] width 12 height 30
click at [20, 98] on icon at bounding box center [21, 100] width 16 height 16
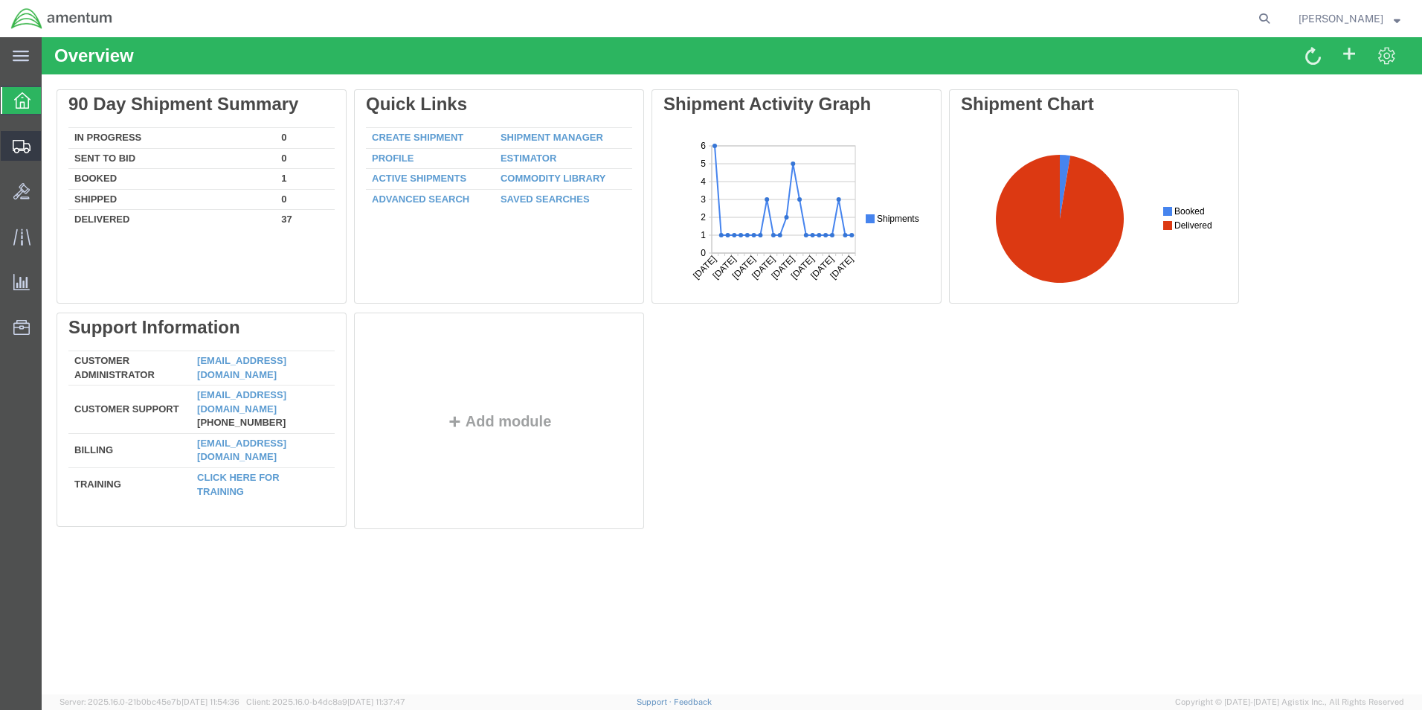
click at [51, 144] on span "Shipments" at bounding box center [46, 146] width 10 height 30
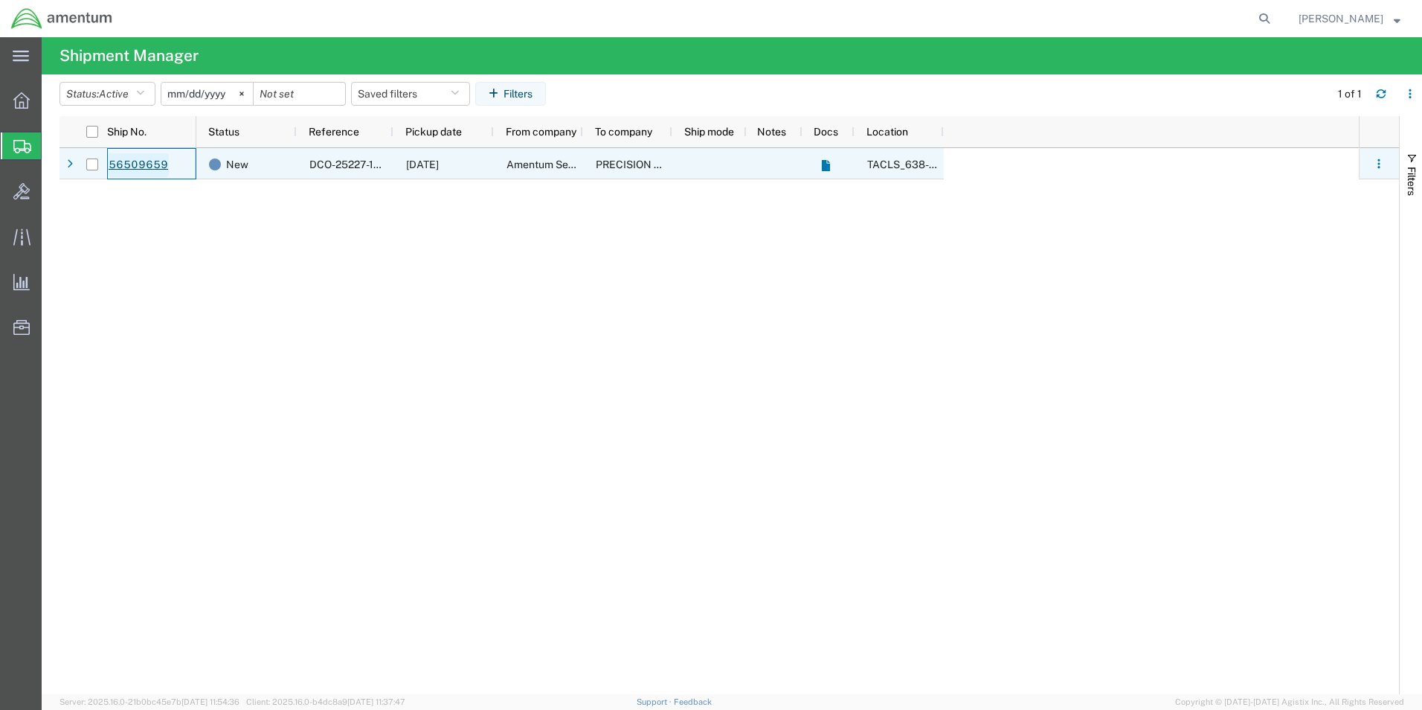
click at [153, 169] on link "56509659" at bounding box center [138, 165] width 61 height 24
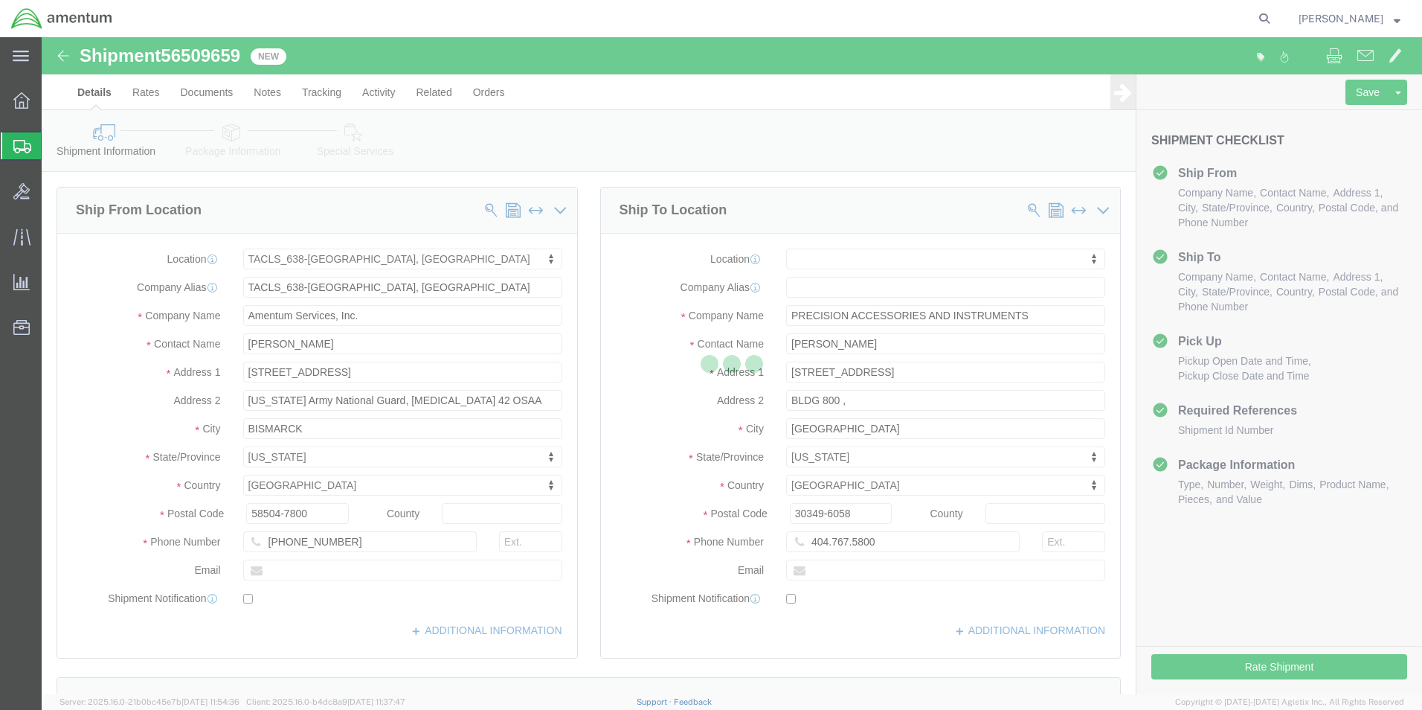
select select "42720"
select select
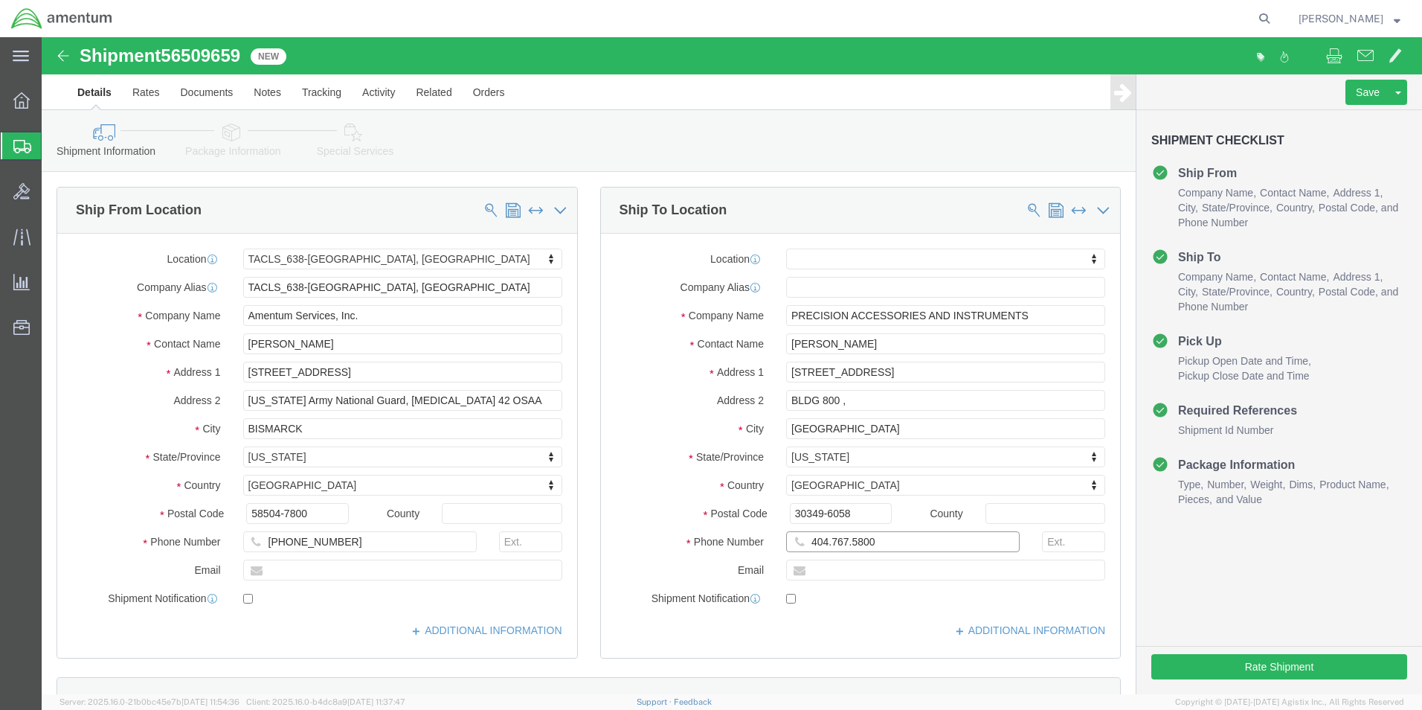
click input "404.767.5800"
click input "404-767.5800"
type input "[PHONE_NUMBER]"
click button "Rate Shipment"
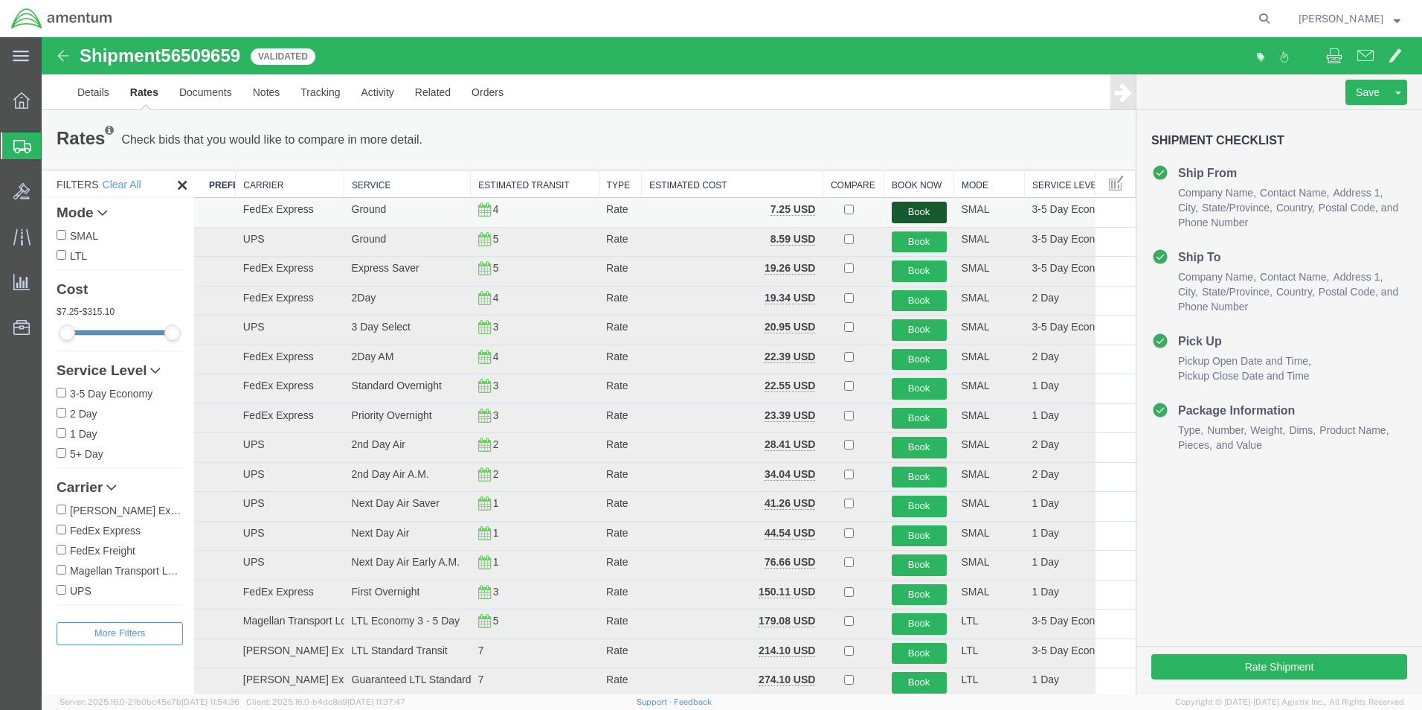
click at [902, 204] on button "Book" at bounding box center [919, 213] width 55 height 22
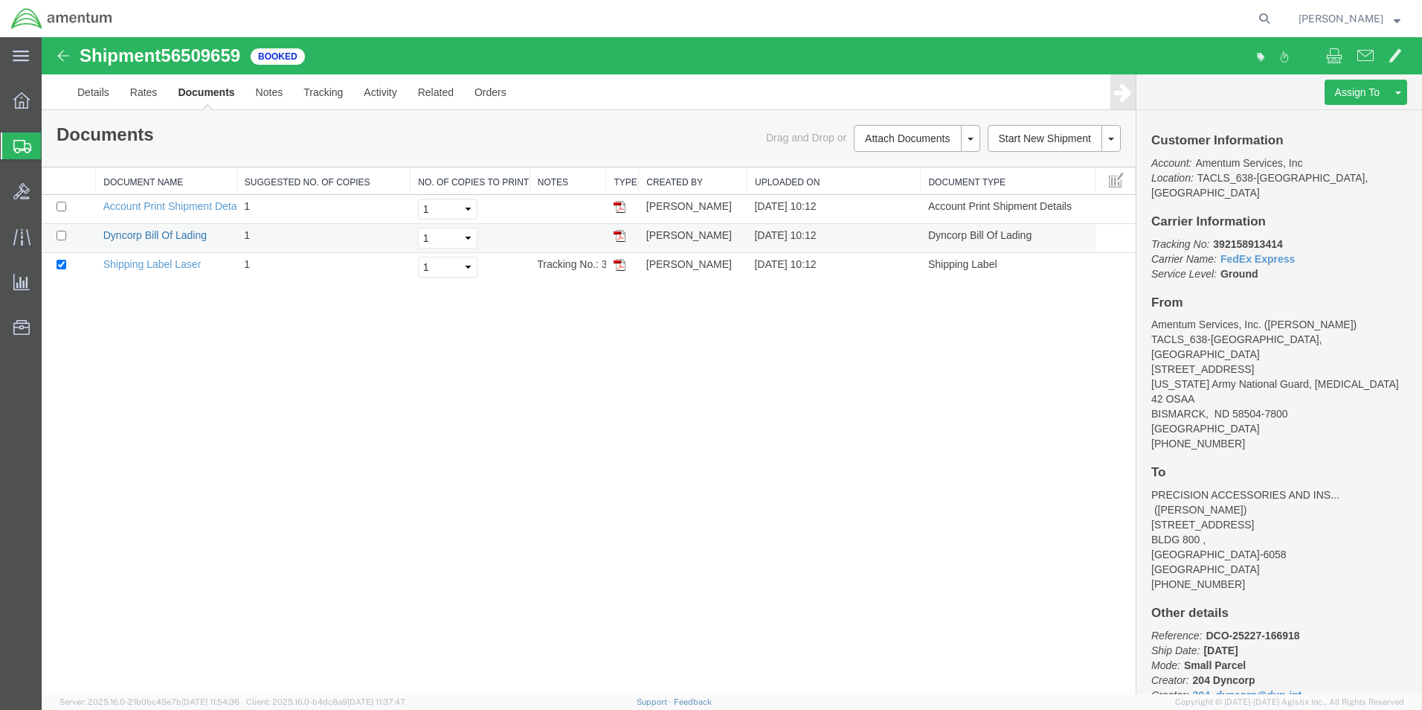
click at [152, 236] on link "Dyncorp Bill Of Lading" at bounding box center [154, 235] width 103 height 12
click at [159, 263] on link "Shipping Label Laser" at bounding box center [152, 264] width 98 height 12
